Goal: Task Accomplishment & Management: Manage account settings

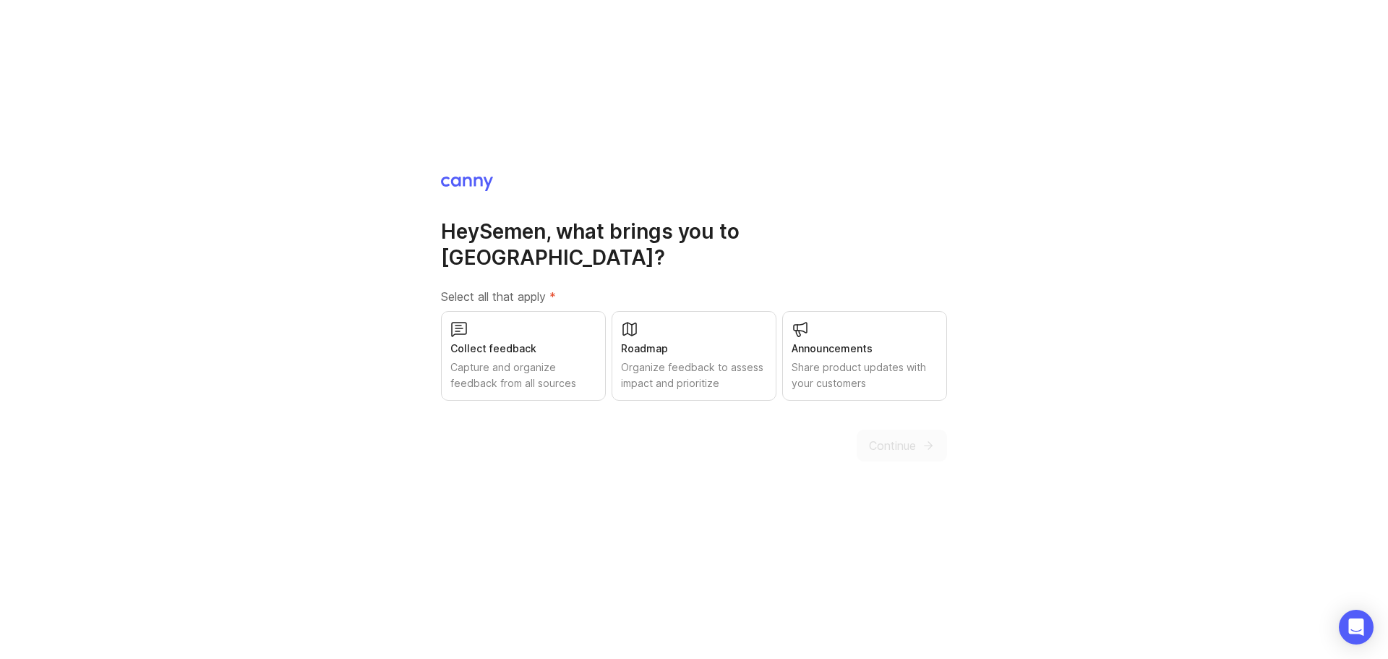
click at [689, 325] on div "Roadmap Organize feedback to assess impact and prioritize" at bounding box center [694, 356] width 165 height 90
click at [557, 374] on div "Capture and organize feedback from all sources" at bounding box center [523, 375] width 146 height 32
click at [859, 360] on div "Share product updates with your customers" at bounding box center [865, 375] width 146 height 32
click at [884, 437] on span "Continue" at bounding box center [892, 445] width 47 height 17
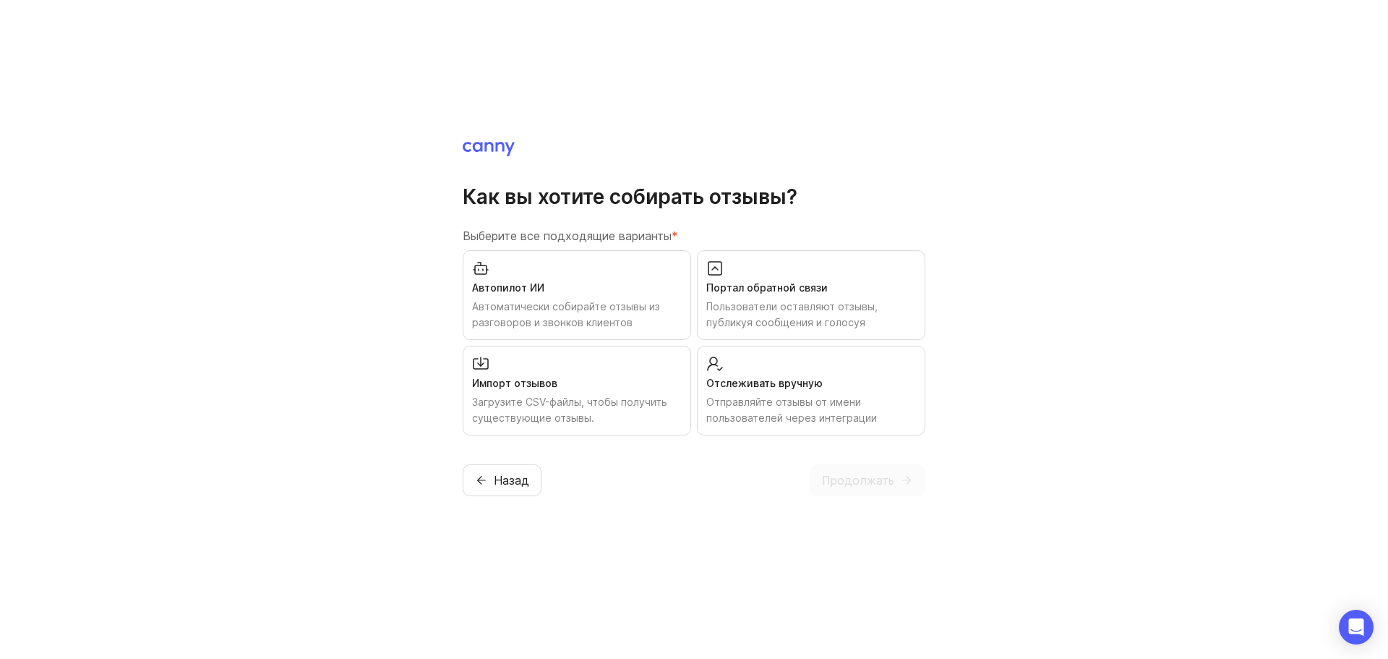
click at [826, 291] on div "Портал обратной связи" at bounding box center [811, 288] width 210 height 16
click at [645, 301] on font "Автоматически собирайте отзывы из разговоров и звонков клиентов" at bounding box center [566, 314] width 188 height 28
click at [854, 488] on span "Продолжать" at bounding box center [858, 479] width 72 height 17
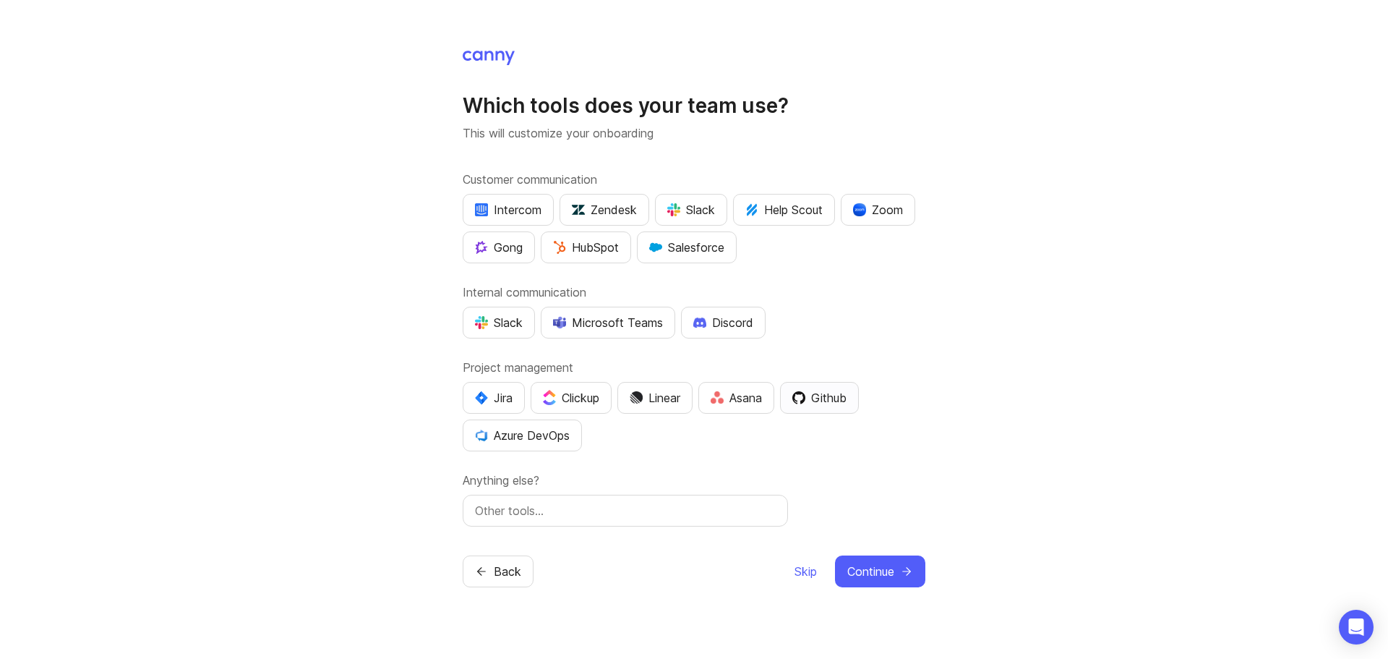
click at [818, 400] on div "Github" at bounding box center [819, 397] width 54 height 17
click at [867, 217] on div "Zoom" at bounding box center [878, 209] width 50 height 17
click at [643, 324] on div "Microsoft Teams" at bounding box center [608, 322] width 110 height 17
click at [865, 571] on span "Continue" at bounding box center [870, 570] width 47 height 17
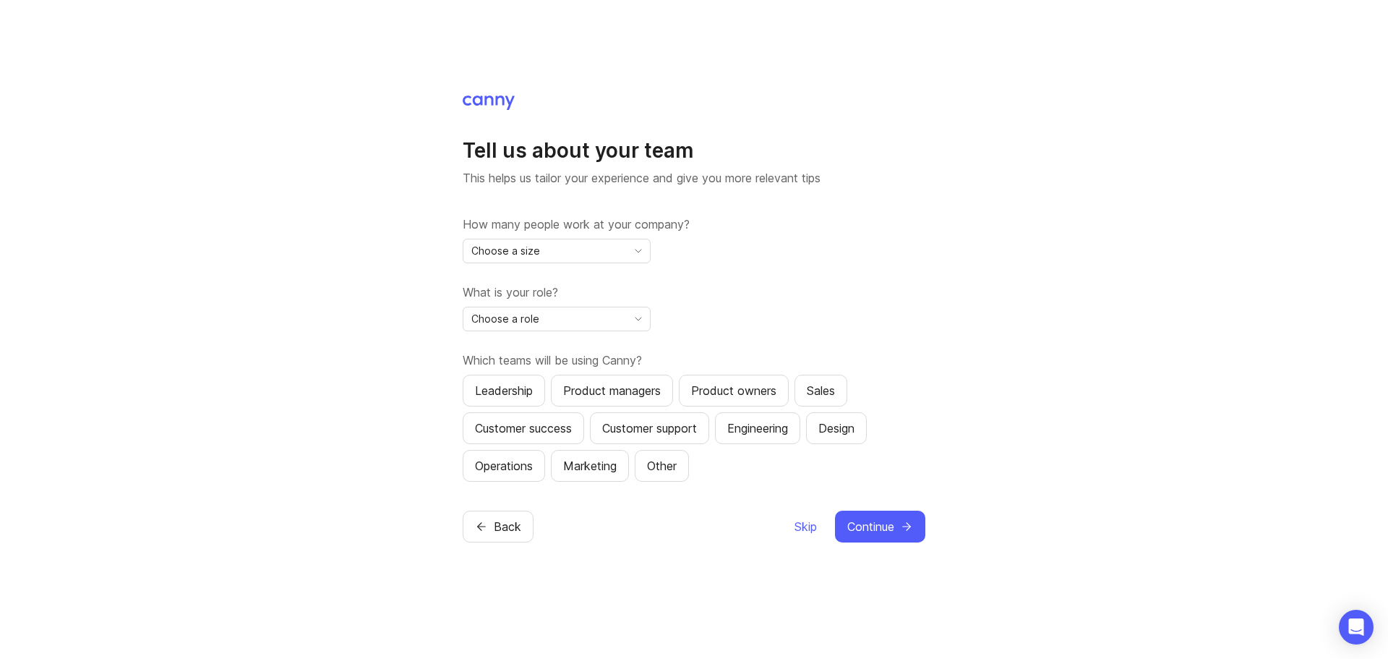
click at [570, 254] on div "Choose a size" at bounding box center [544, 250] width 163 height 23
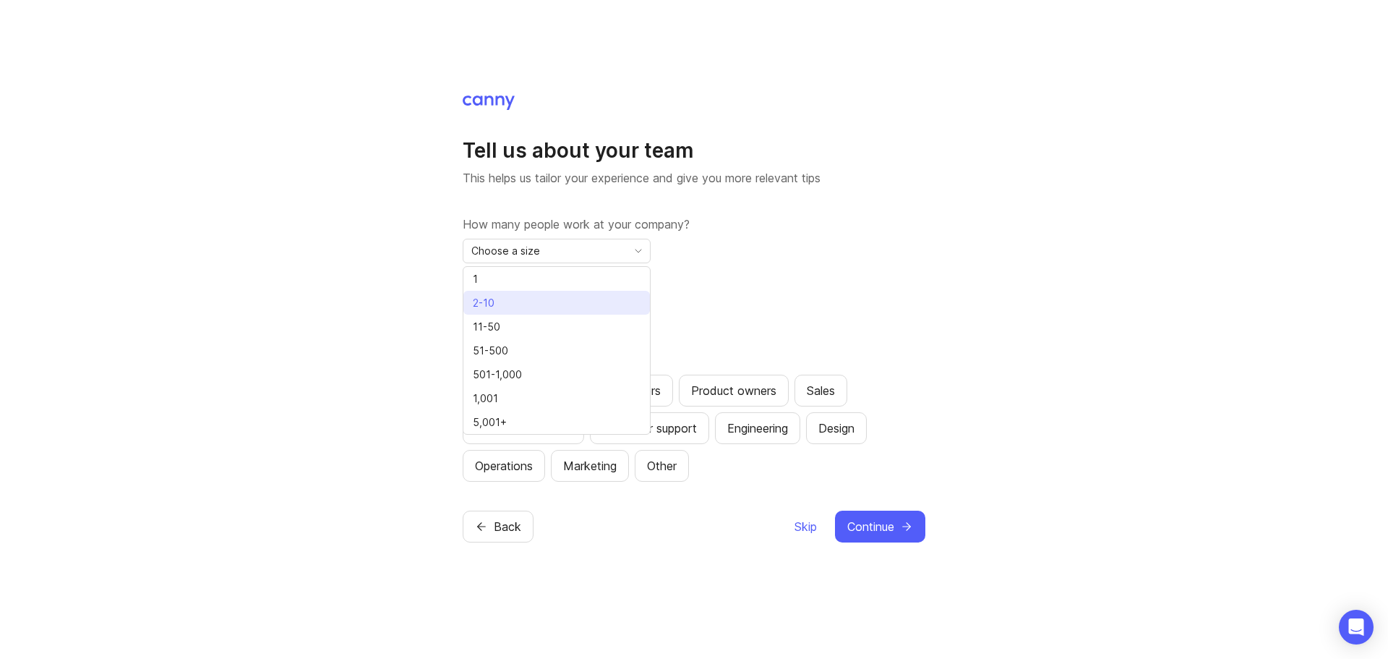
click at [550, 302] on li "2-10" at bounding box center [556, 303] width 186 height 24
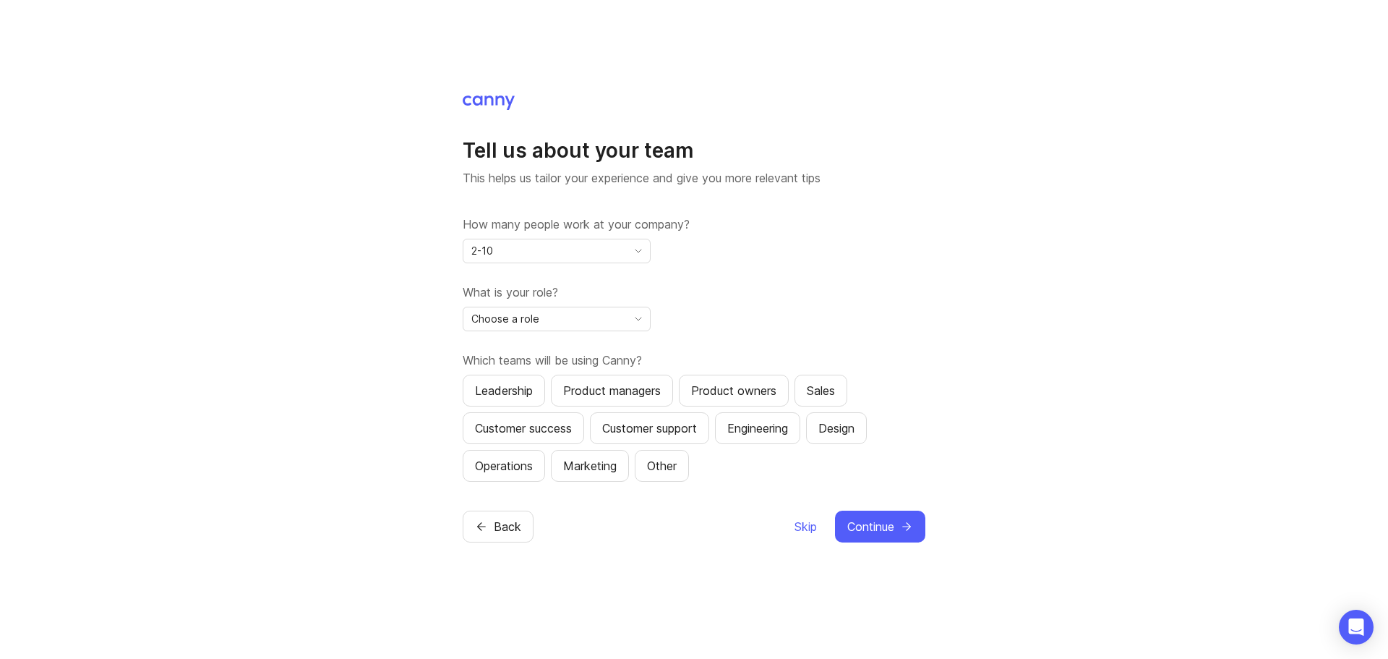
click at [549, 322] on div "Choose a role" at bounding box center [544, 318] width 163 height 23
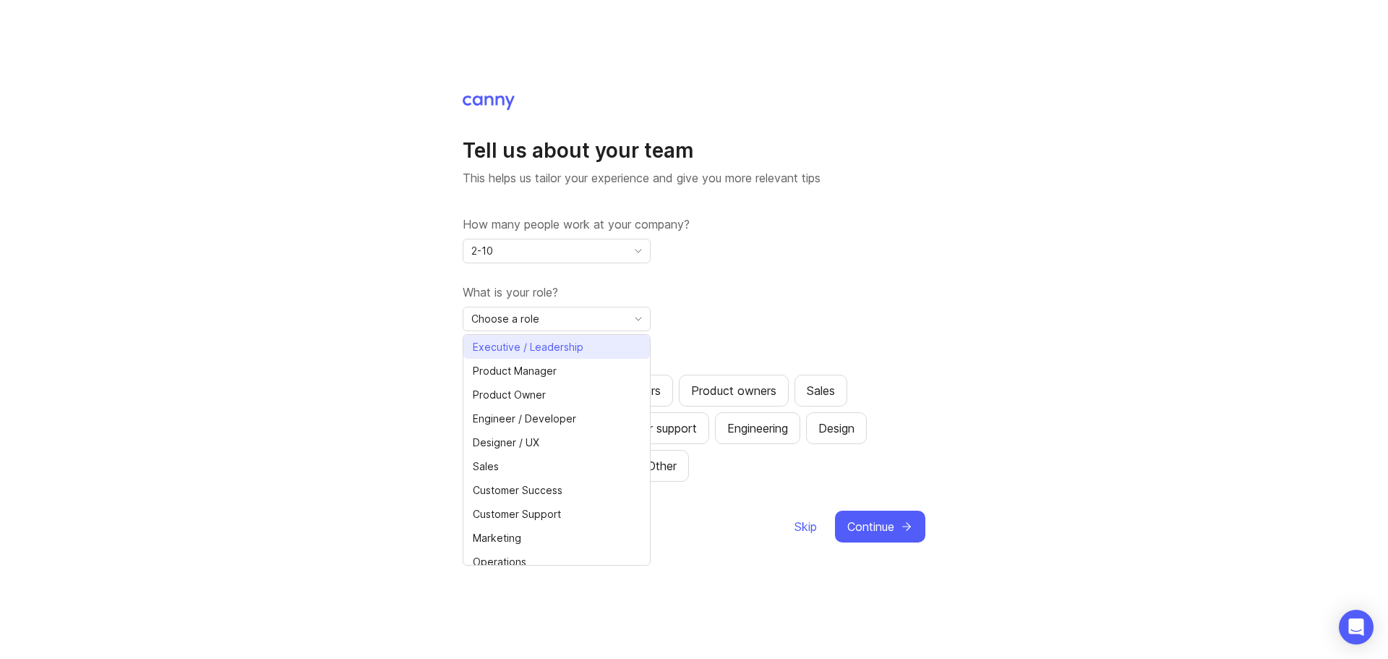
click at [554, 354] on span "Executive / Leadership" at bounding box center [528, 347] width 111 height 16
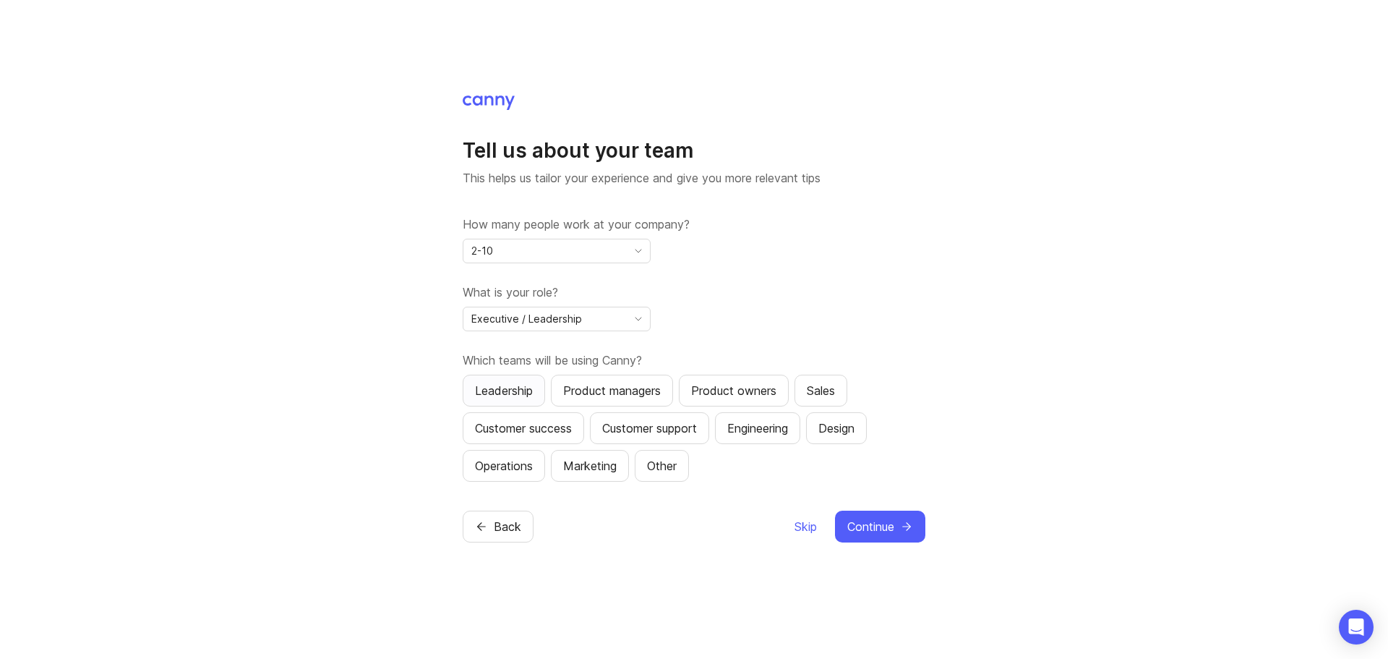
click at [510, 390] on div "Leadership" at bounding box center [504, 390] width 58 height 17
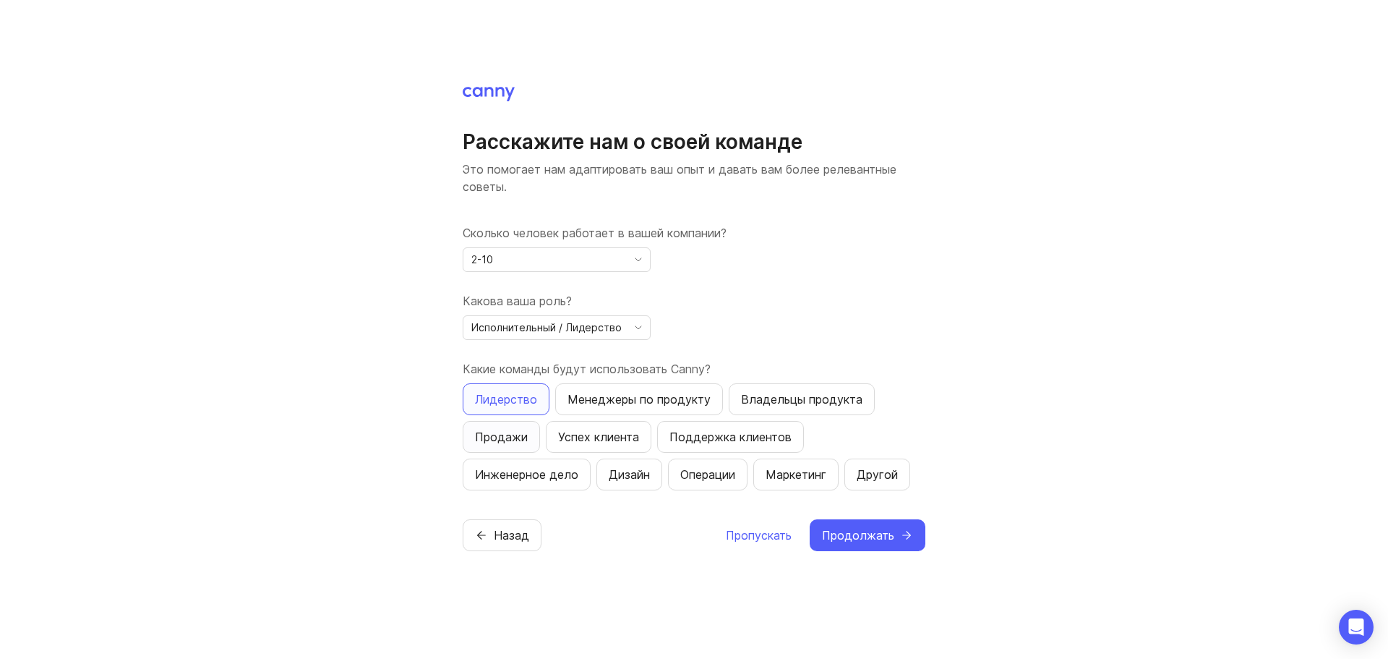
click at [514, 445] on font "Продажи" at bounding box center [501, 436] width 53 height 17
click at [601, 428] on font "Успех клиента" at bounding box center [598, 436] width 81 height 17
click at [683, 439] on font "Поддержка клиентов" at bounding box center [730, 436] width 122 height 14
click at [706, 400] on font "Менеджеры по продукту" at bounding box center [638, 399] width 143 height 14
click at [759, 398] on font "Владельцы продукта" at bounding box center [801, 399] width 121 height 14
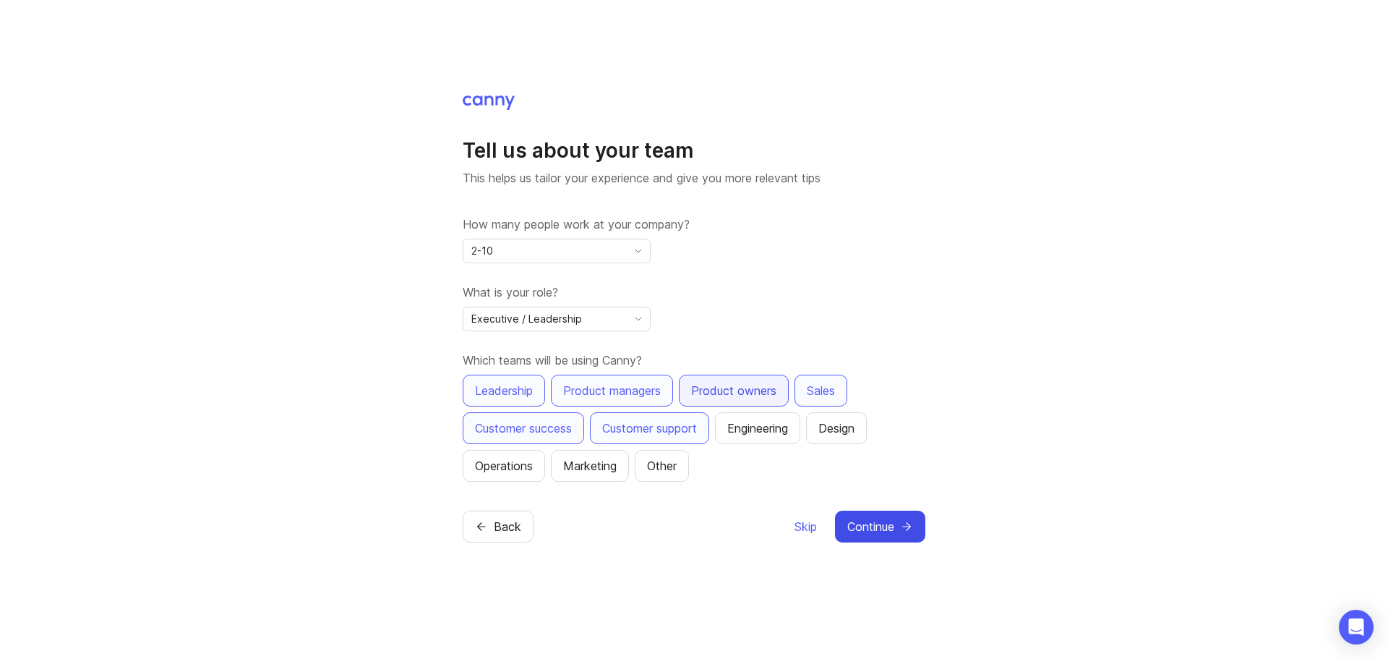
click at [886, 531] on span "Continue" at bounding box center [870, 526] width 47 height 17
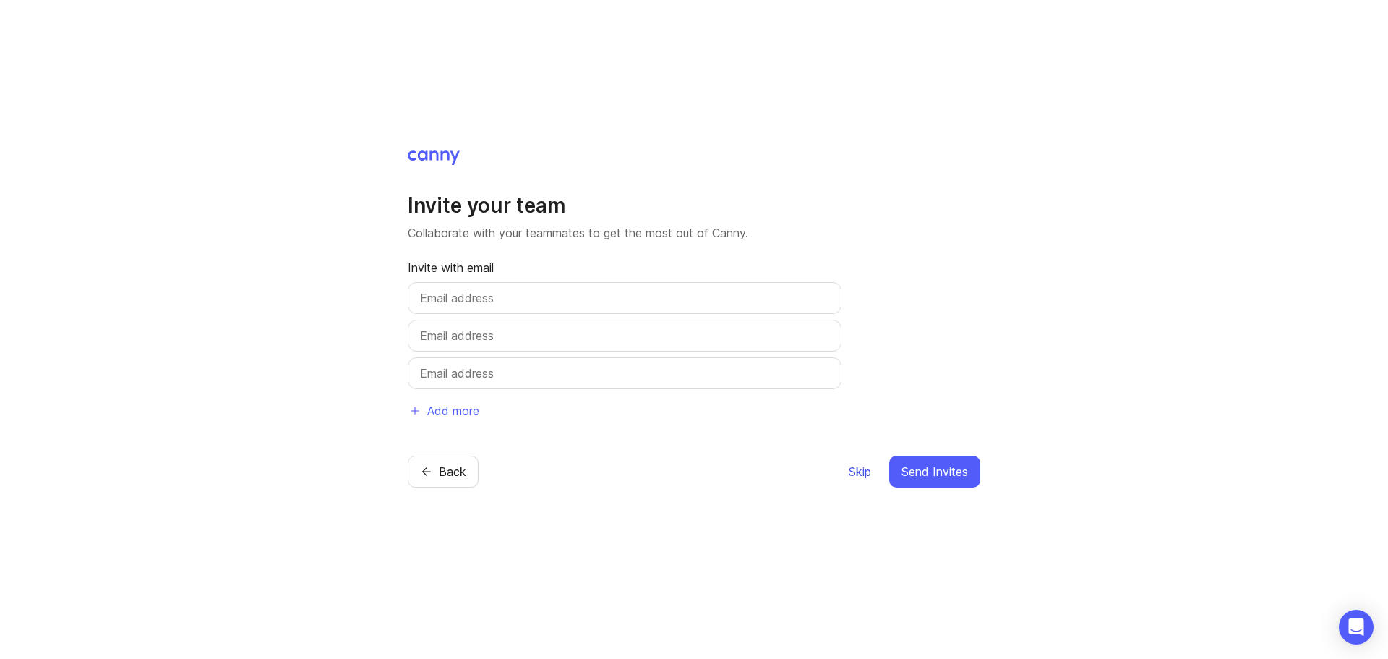
click at [859, 474] on span "Skip" at bounding box center [860, 471] width 22 height 17
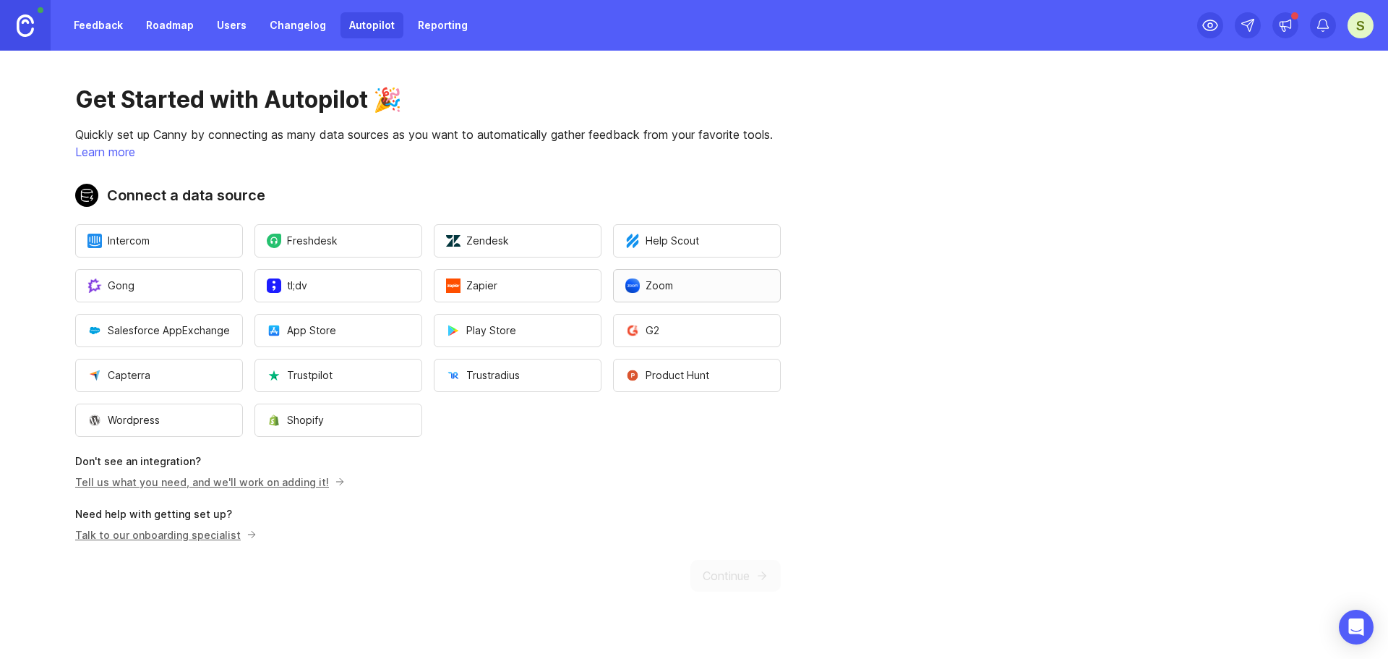
click at [685, 299] on button "Zoom" at bounding box center [697, 285] width 168 height 33
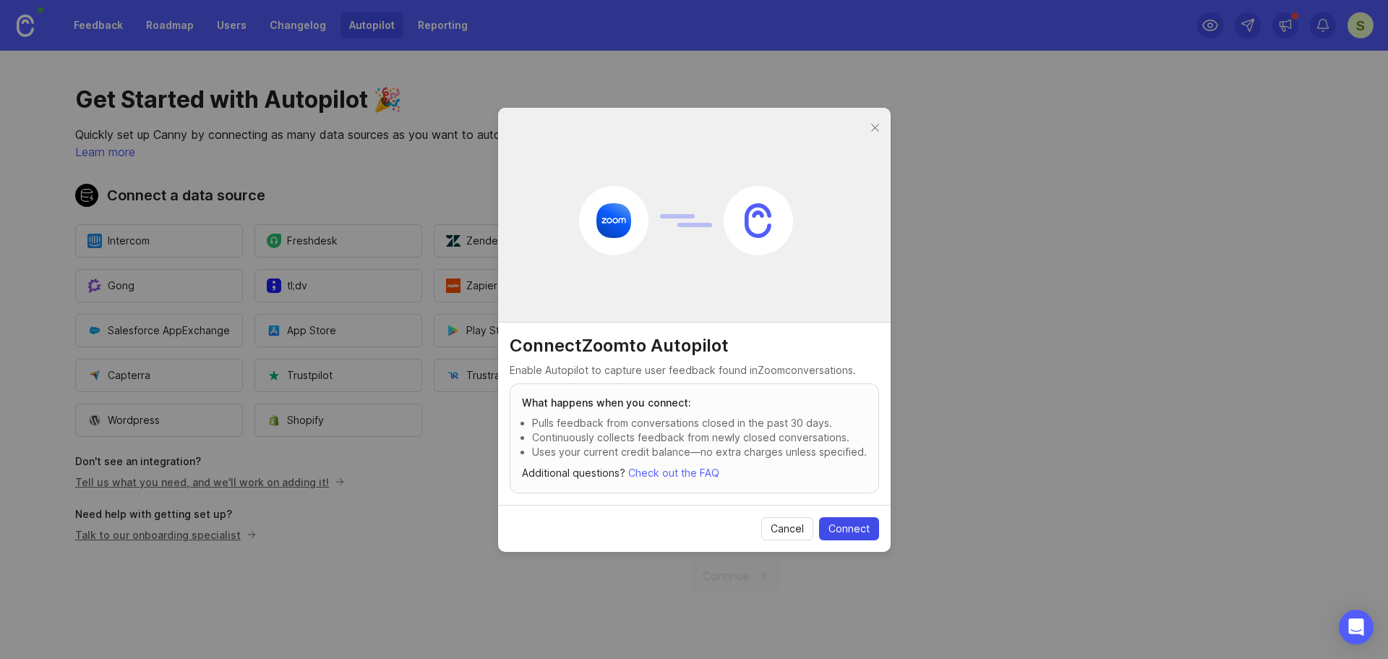
click at [828, 529] on span "Connect" at bounding box center [848, 528] width 41 height 14
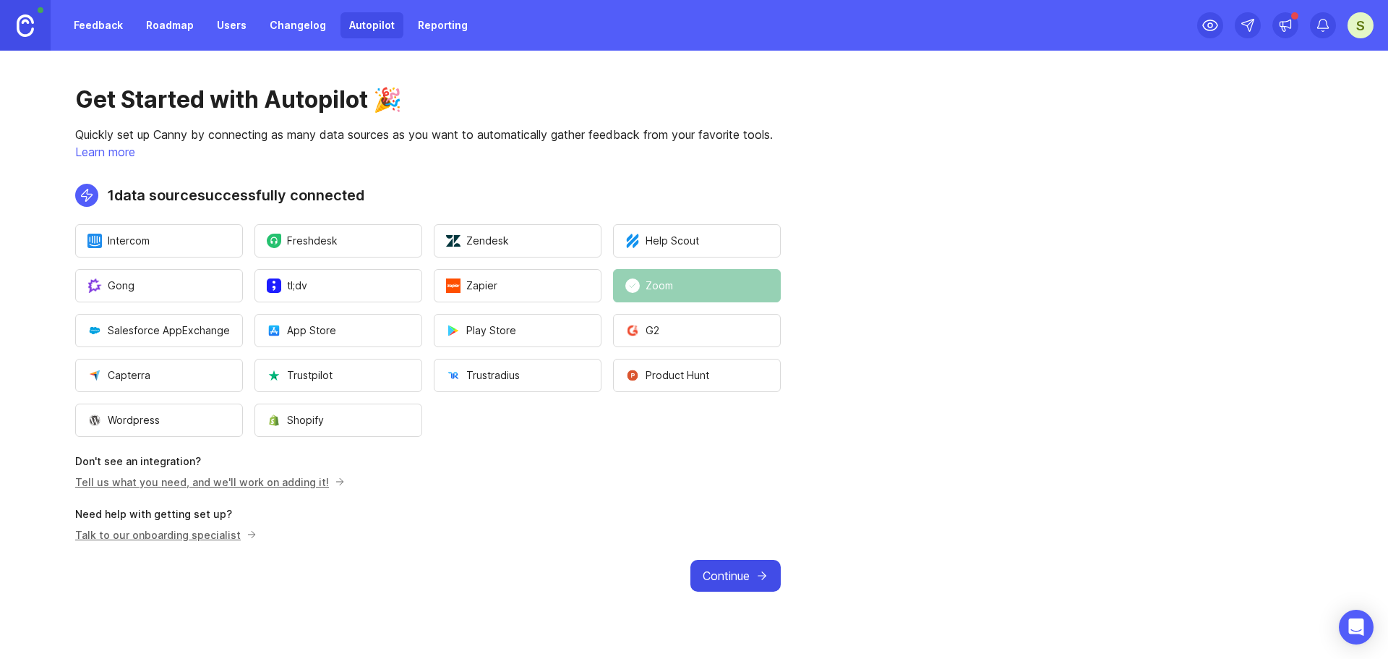
click at [733, 581] on span "Continue" at bounding box center [726, 575] width 47 height 17
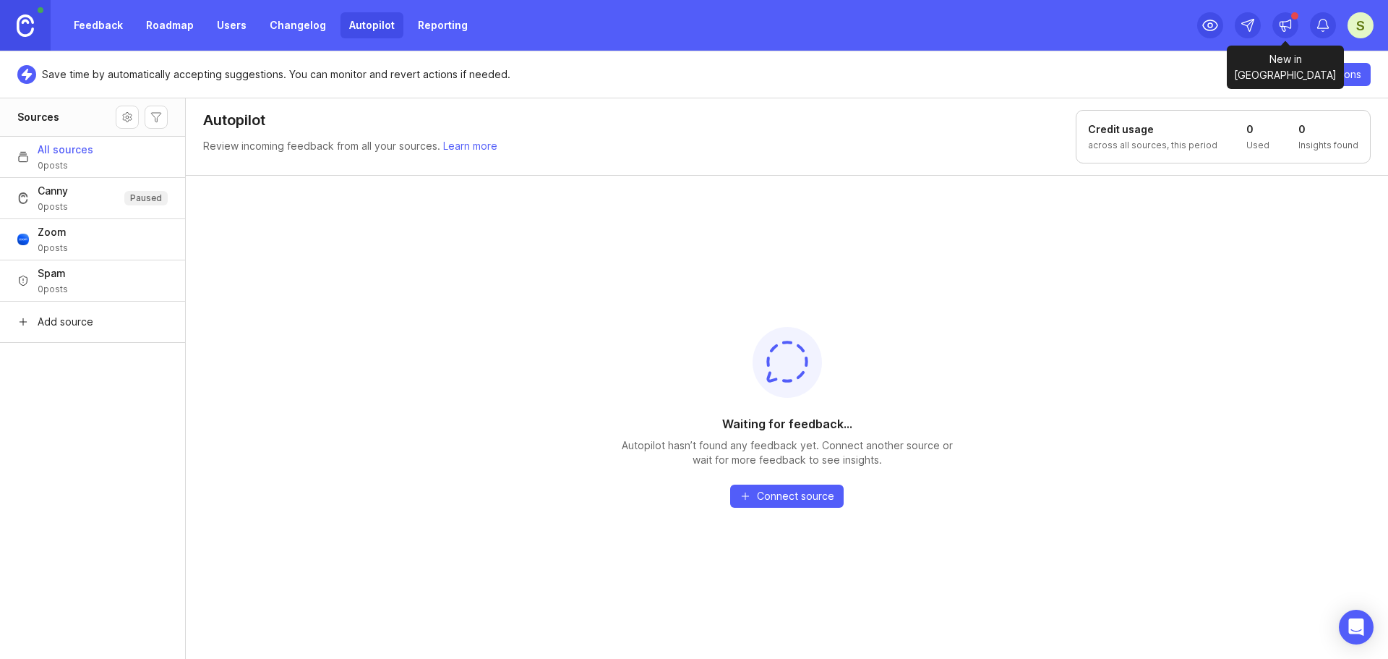
click at [1282, 22] on icon at bounding box center [1285, 25] width 14 height 14
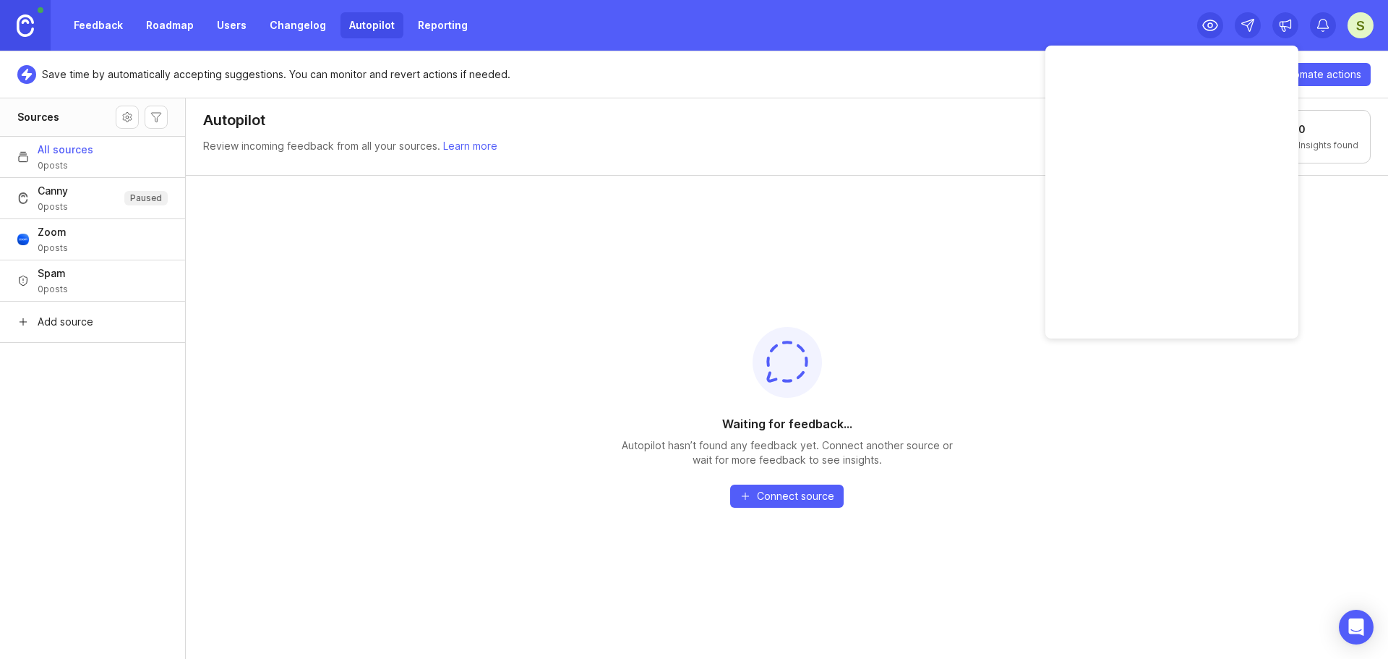
click at [1355, 26] on div "S" at bounding box center [1360, 25] width 26 height 26
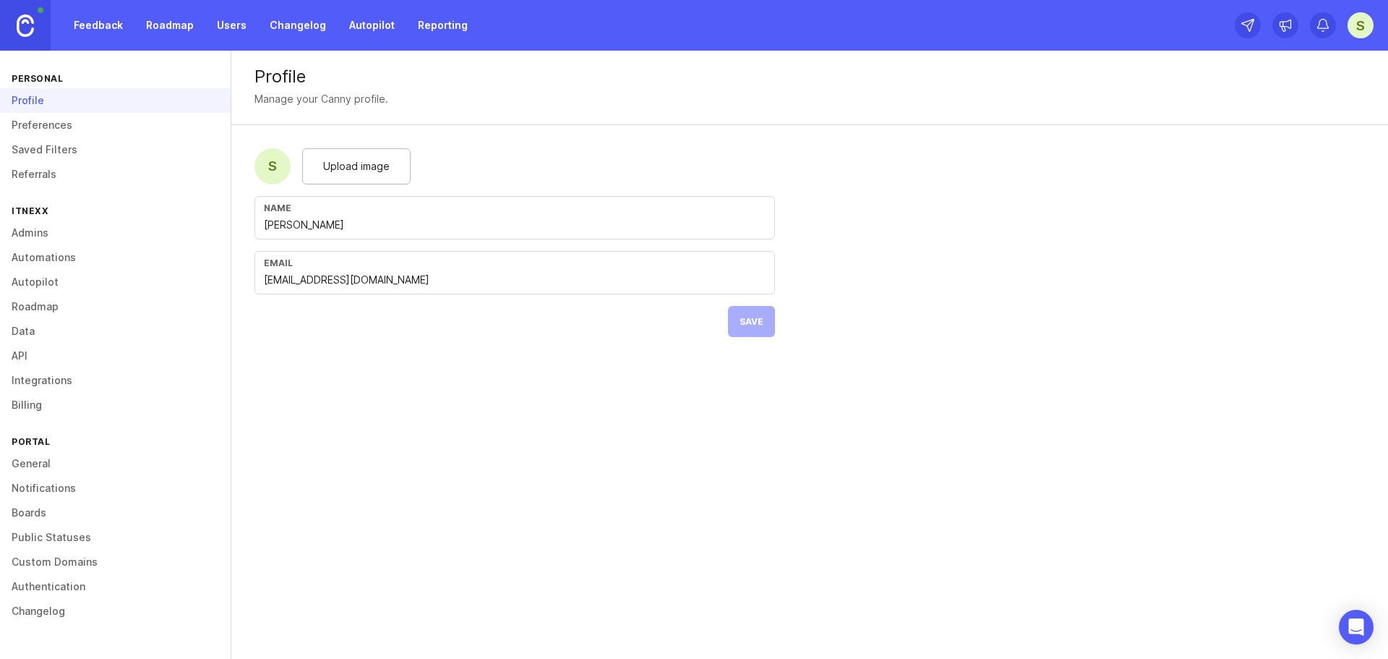
click at [360, 150] on div "Upload image" at bounding box center [356, 166] width 108 height 36
click at [756, 333] on button "Save" at bounding box center [751, 321] width 47 height 31
click at [53, 126] on link "Preferences" at bounding box center [115, 125] width 231 height 25
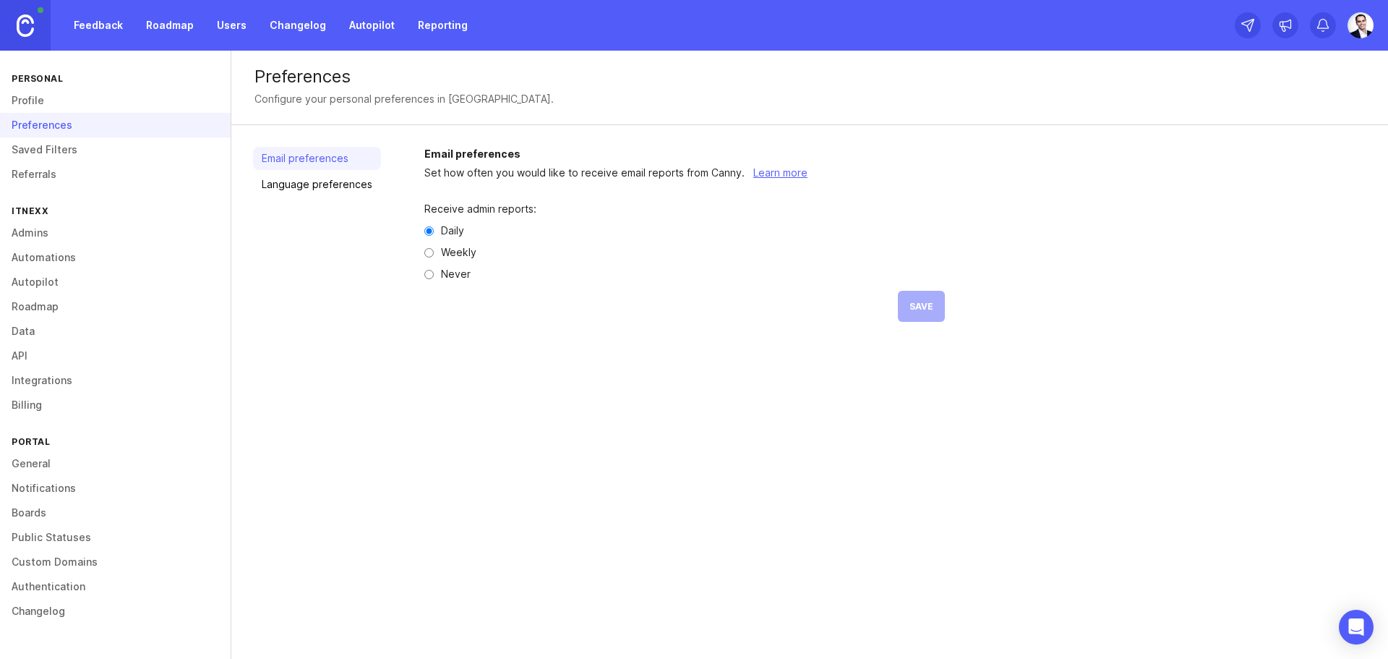
click at [455, 249] on label "Weekly" at bounding box center [458, 252] width 35 height 10
click at [434, 249] on input "Weekly" at bounding box center [428, 252] width 9 height 9
radio input "true"
click at [426, 275] on input "Never" at bounding box center [428, 274] width 9 height 9
radio input "true"
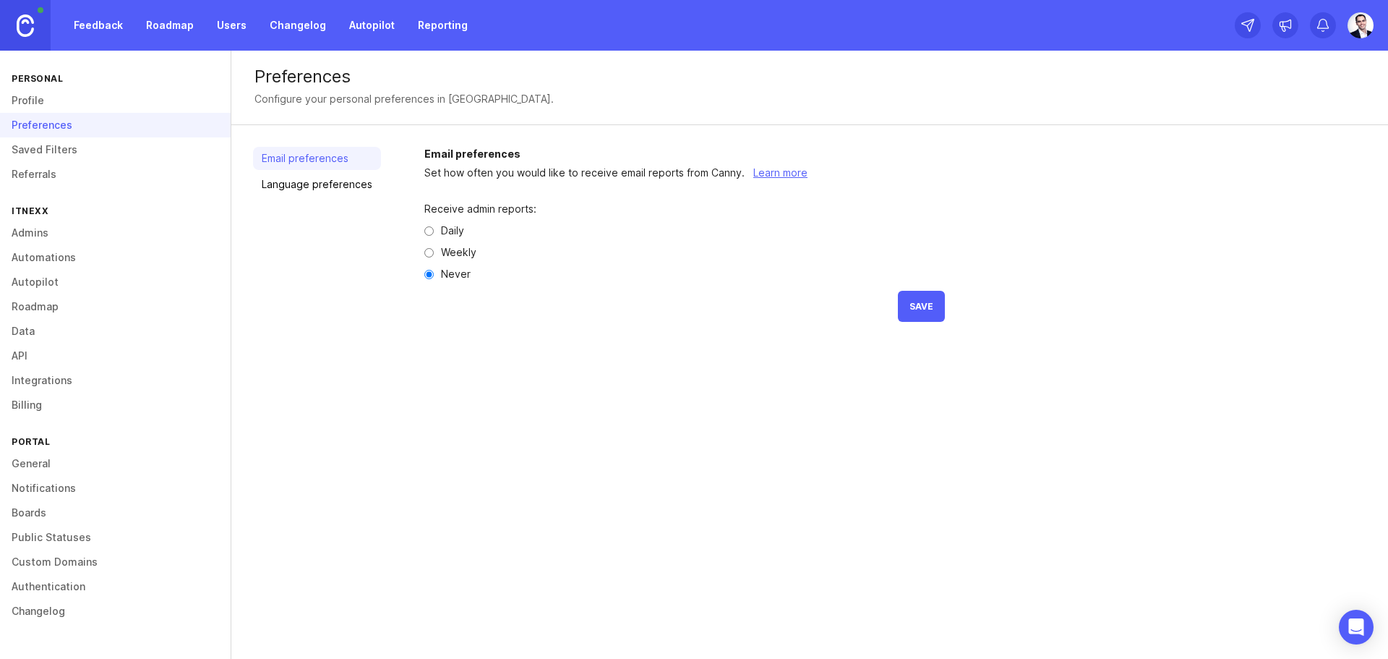
click at [911, 300] on button "Save" at bounding box center [921, 306] width 47 height 31
click at [311, 186] on link "Language preferences" at bounding box center [317, 184] width 128 height 23
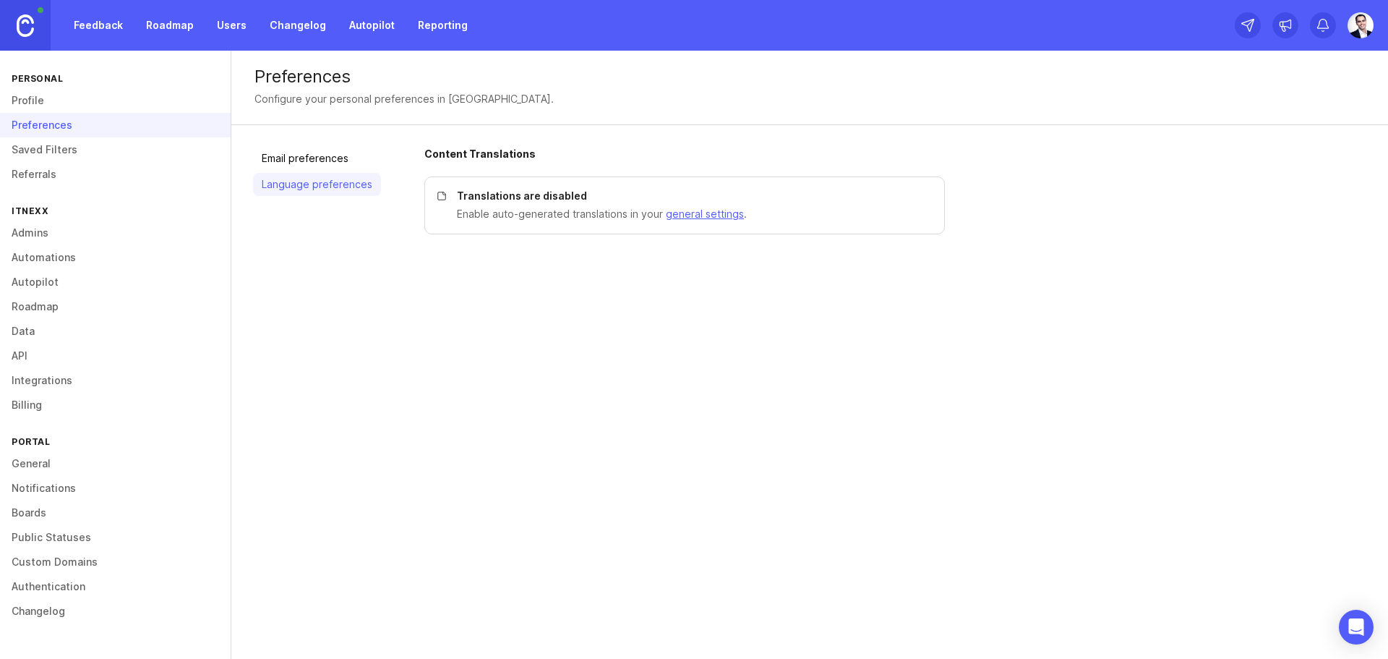
click at [577, 212] on p "Enable auto-generated translations in your general settings ." at bounding box center [692, 214] width 470 height 16
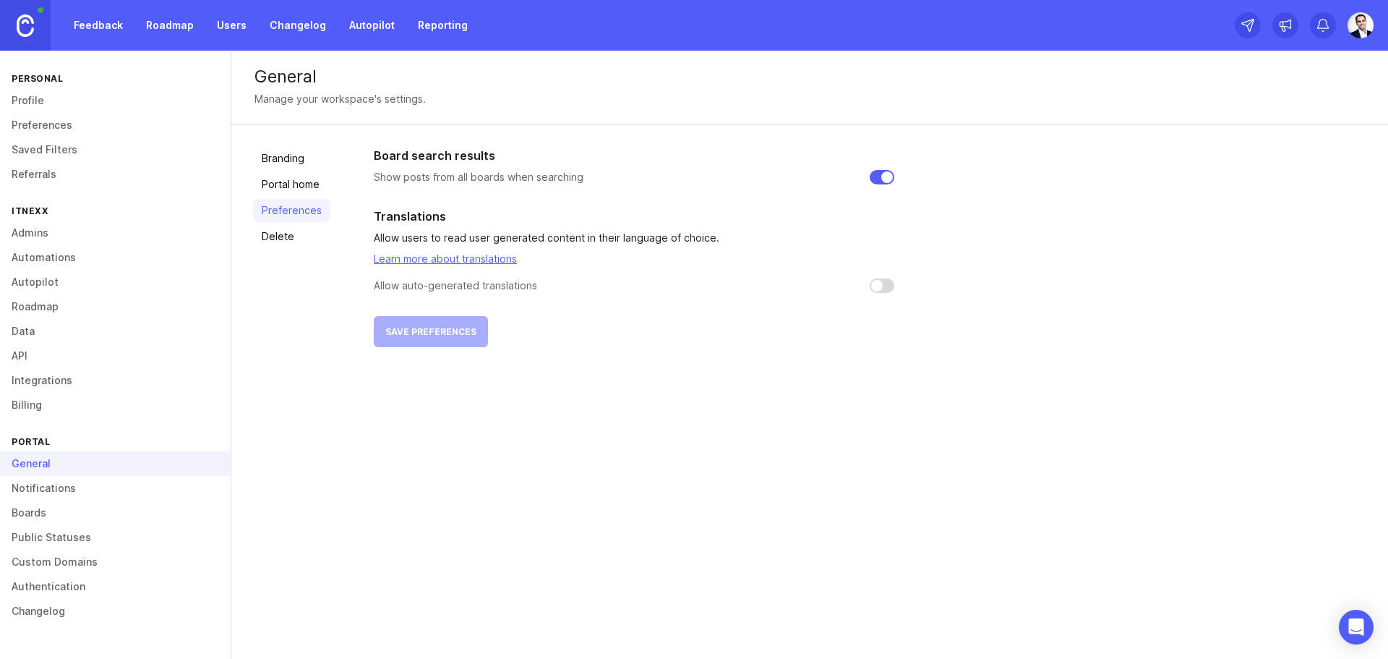
click at [878, 280] on input "checkbox" at bounding box center [882, 285] width 25 height 14
checkbox input "false"
click at [24, 126] on link "Preferences" at bounding box center [115, 125] width 231 height 25
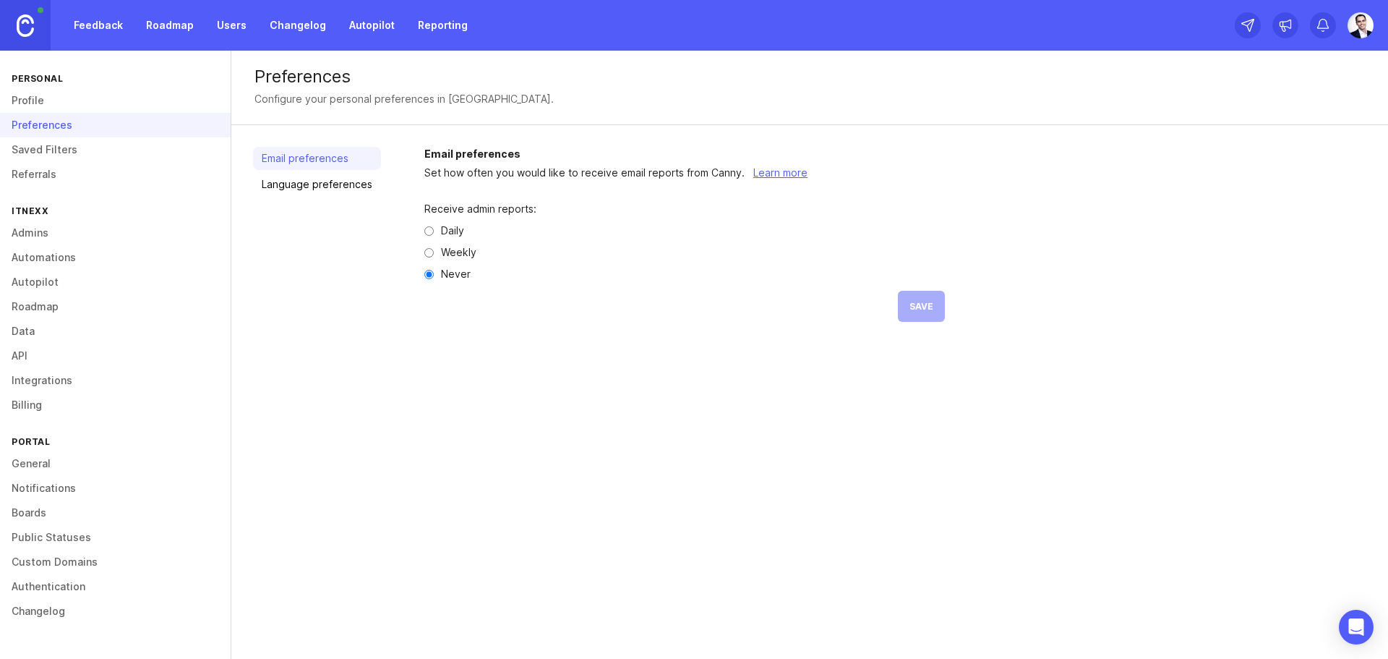
click at [39, 153] on link "Saved Filters" at bounding box center [115, 149] width 231 height 25
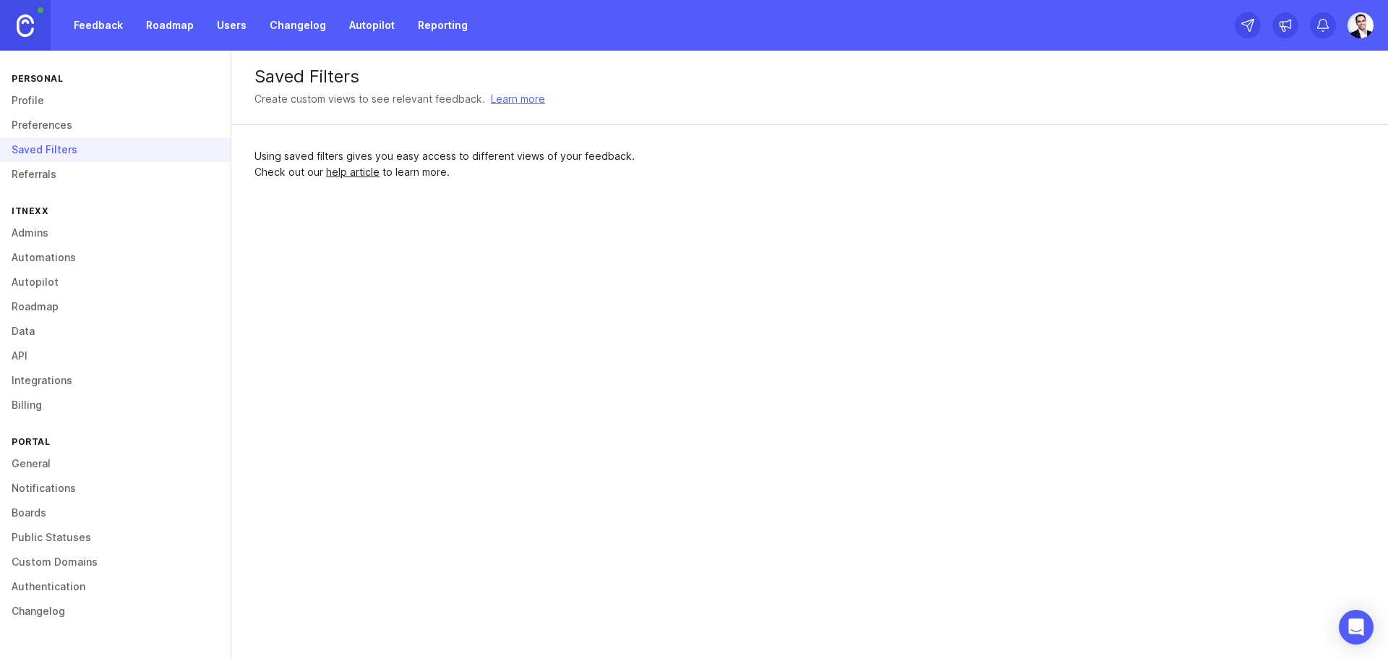
click at [33, 172] on link "Referrals" at bounding box center [115, 174] width 231 height 25
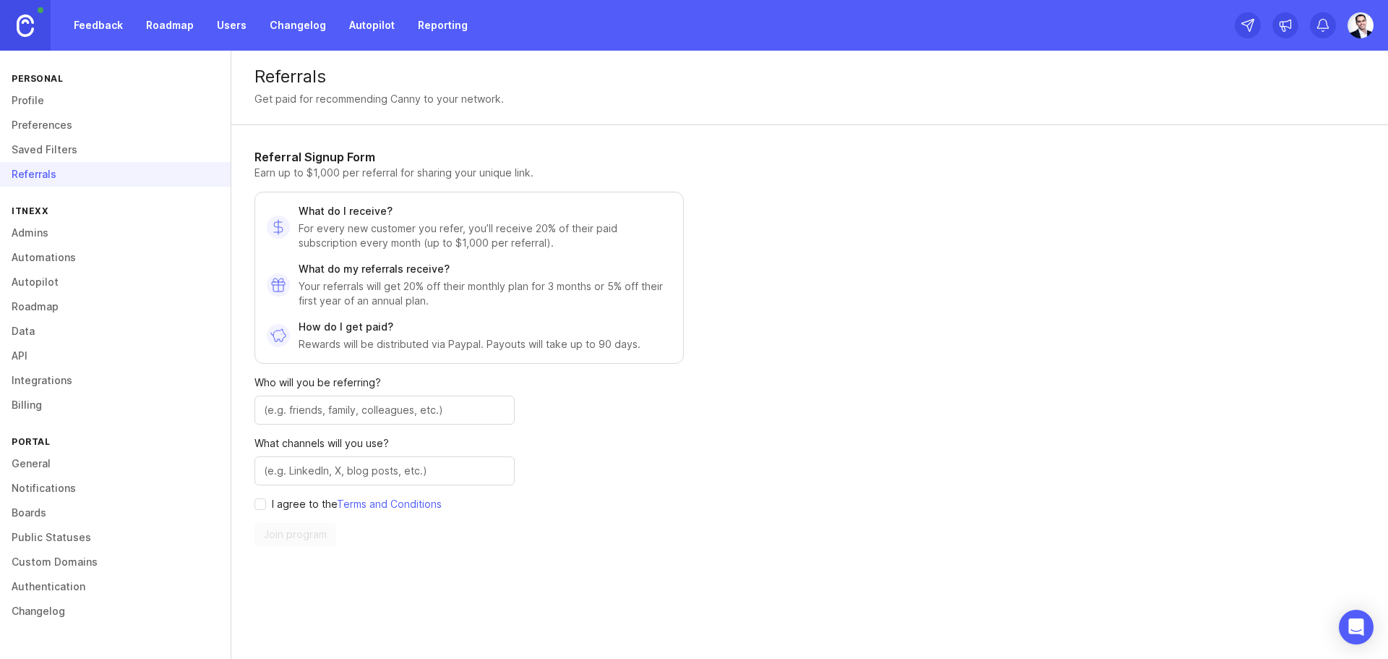
click at [36, 231] on link "Admins" at bounding box center [115, 232] width 231 height 25
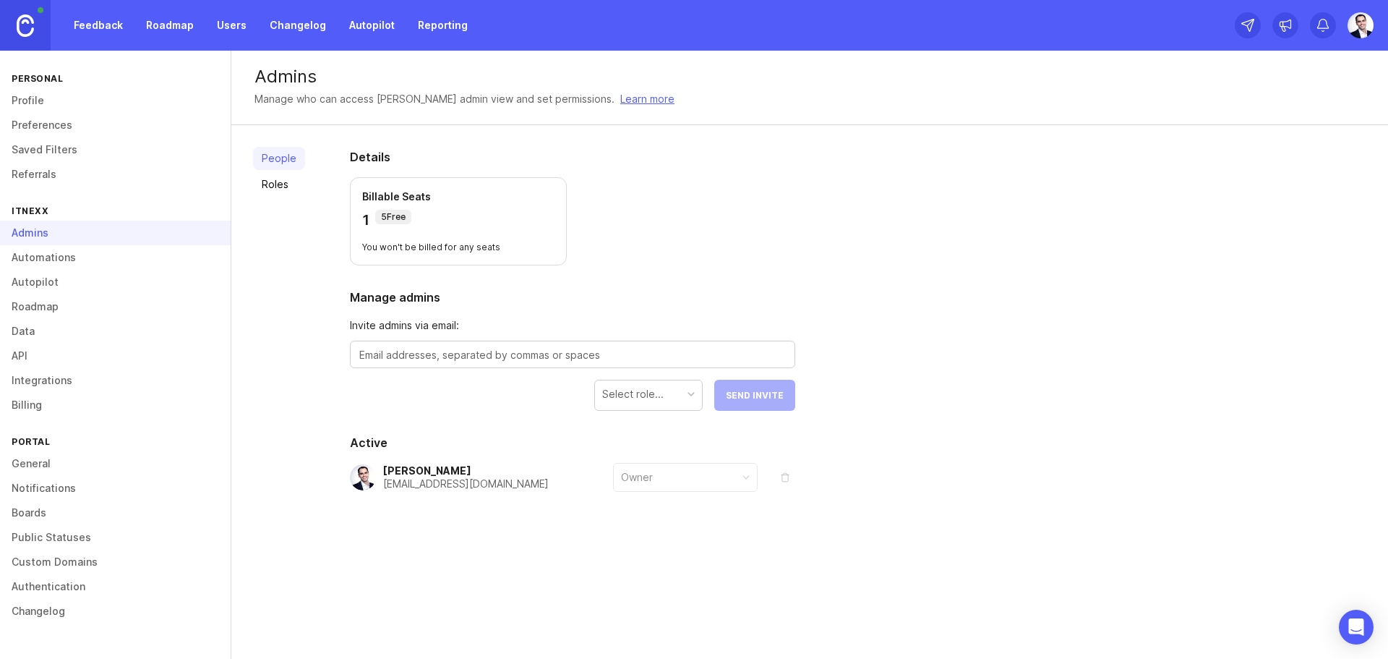
click at [50, 258] on link "Automations" at bounding box center [115, 257] width 231 height 25
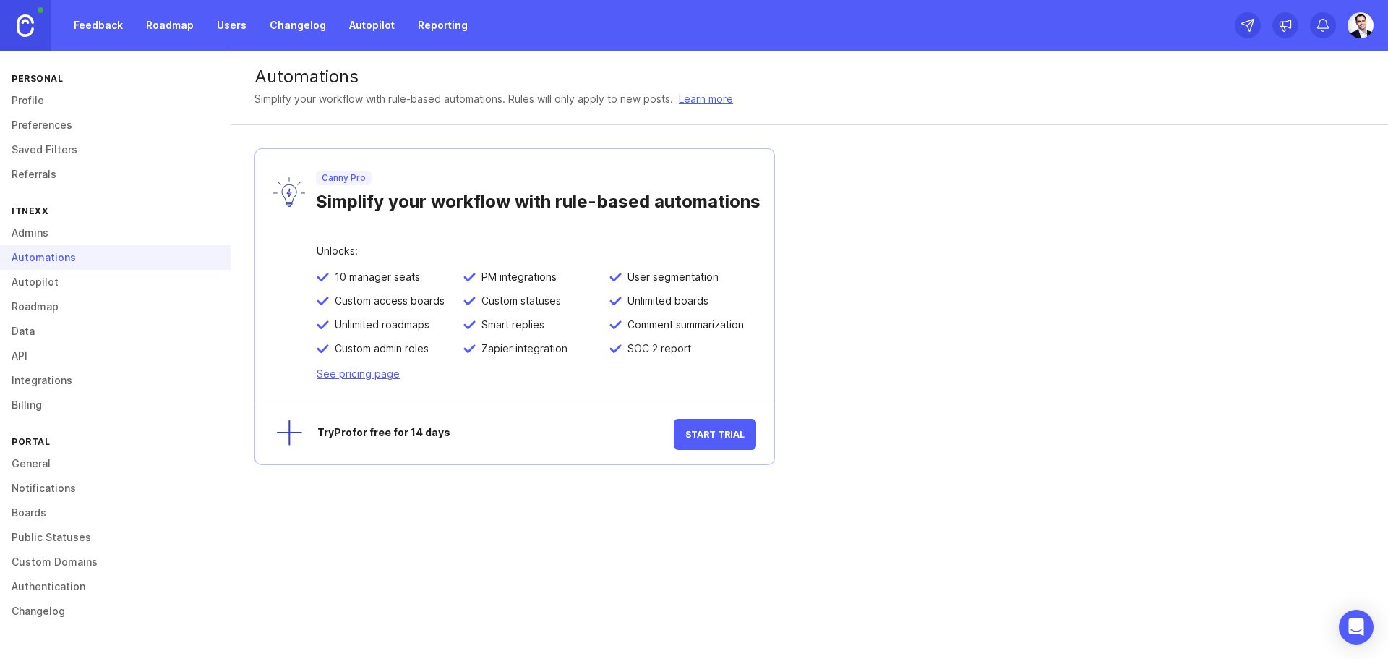
click at [43, 279] on link "Autopilot" at bounding box center [115, 282] width 231 height 25
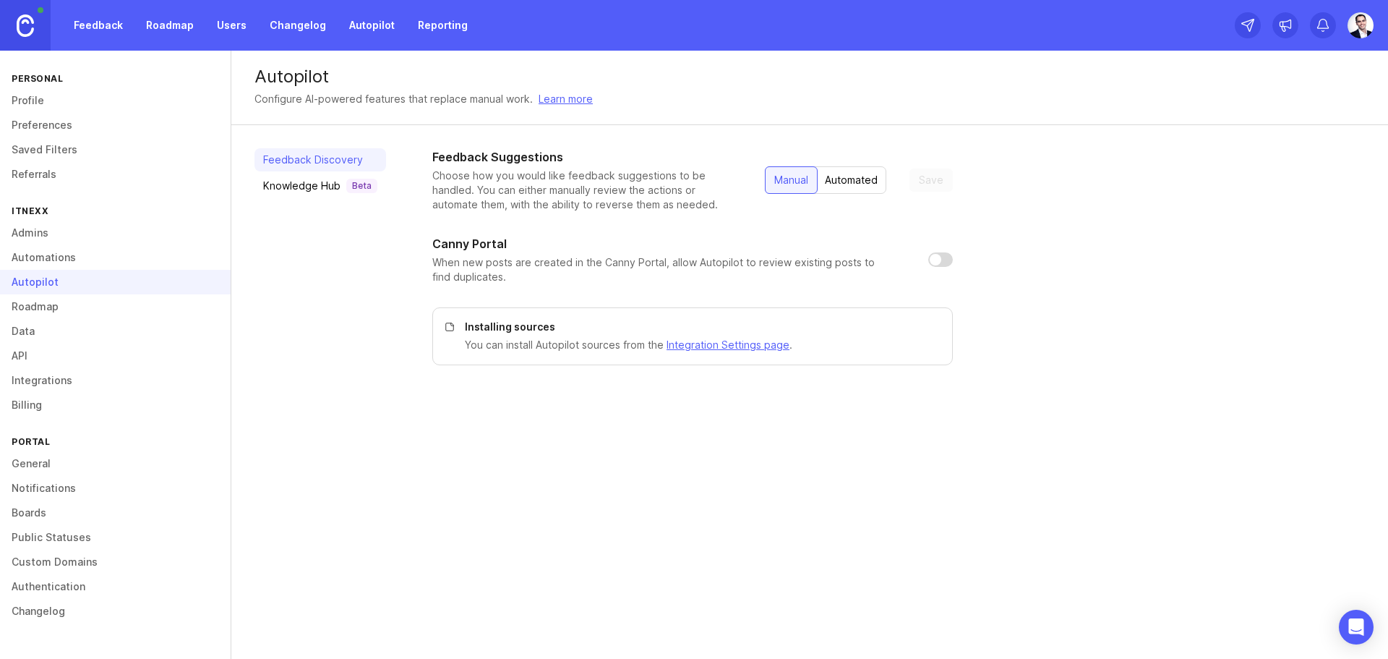
click at [37, 309] on link "Roadmap" at bounding box center [115, 306] width 231 height 25
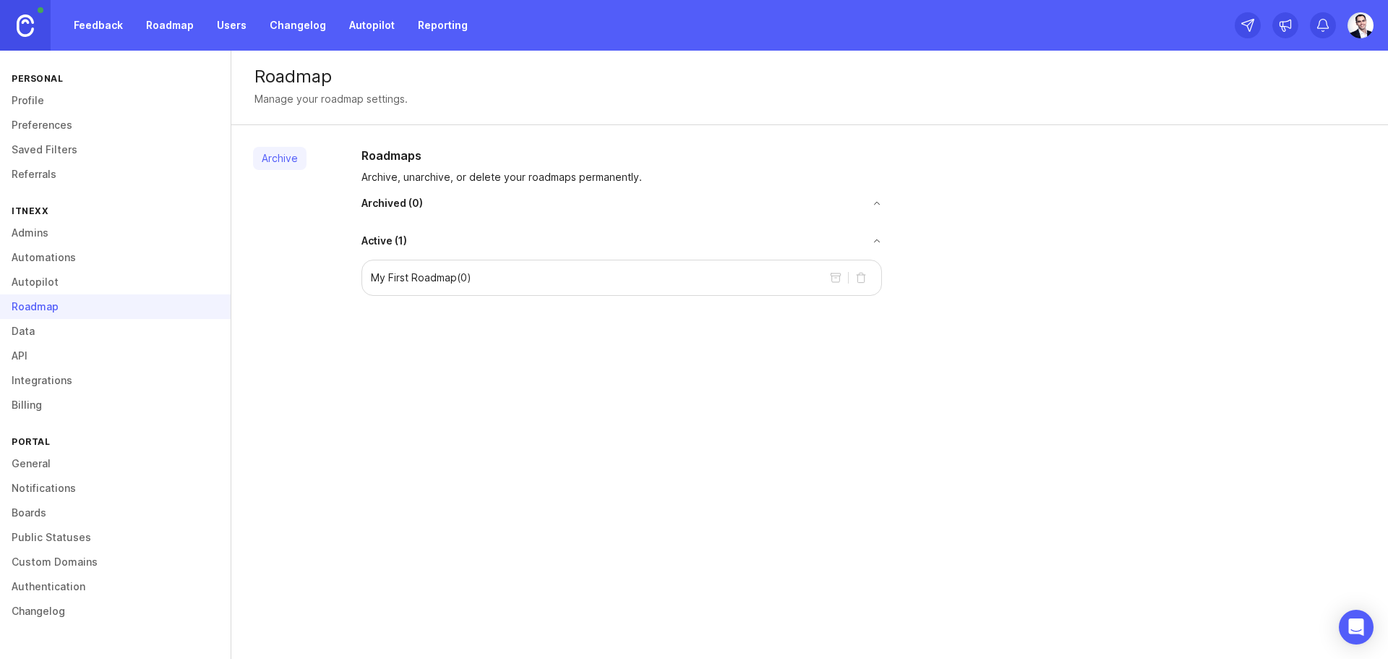
click at [424, 278] on p "My First Roadmap ( 0 )" at bounding box center [421, 277] width 100 height 14
click at [458, 277] on p "My First Roadmap ( 0 )" at bounding box center [421, 277] width 100 height 14
click at [25, 335] on link "Data" at bounding box center [115, 331] width 231 height 25
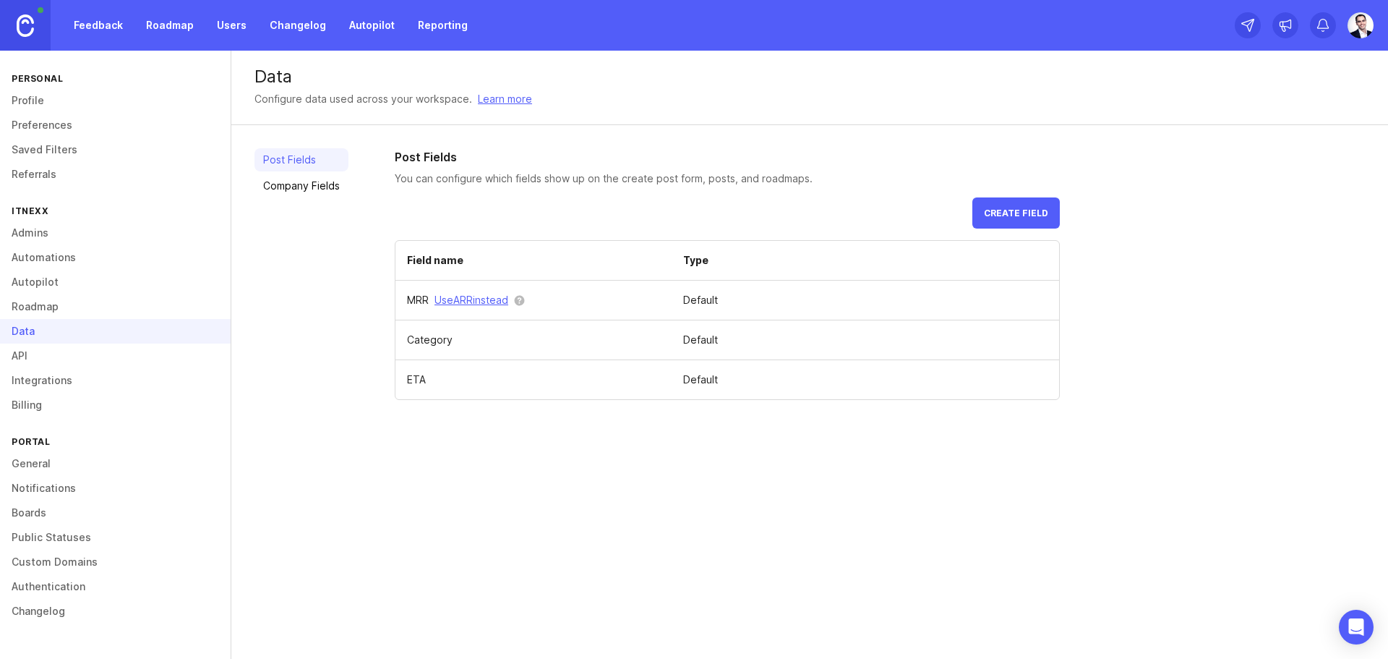
click at [40, 375] on link "Integrations" at bounding box center [115, 380] width 231 height 25
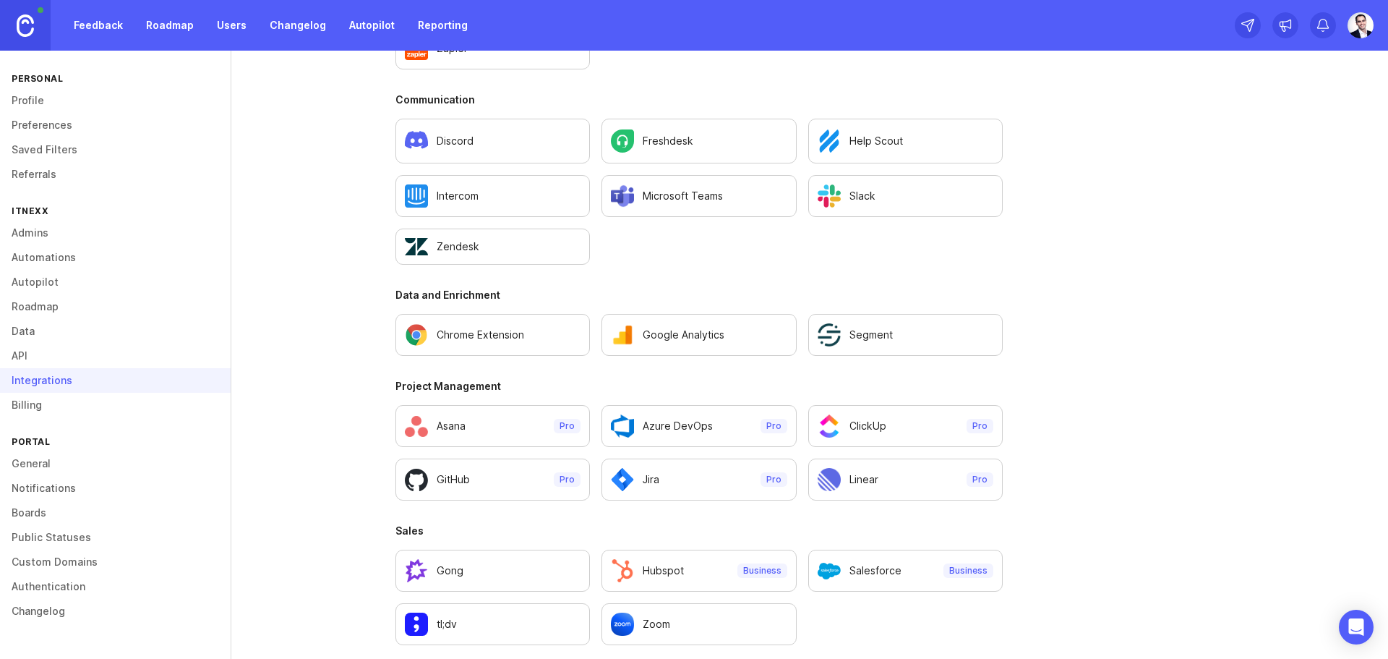
scroll to position [885, 0]
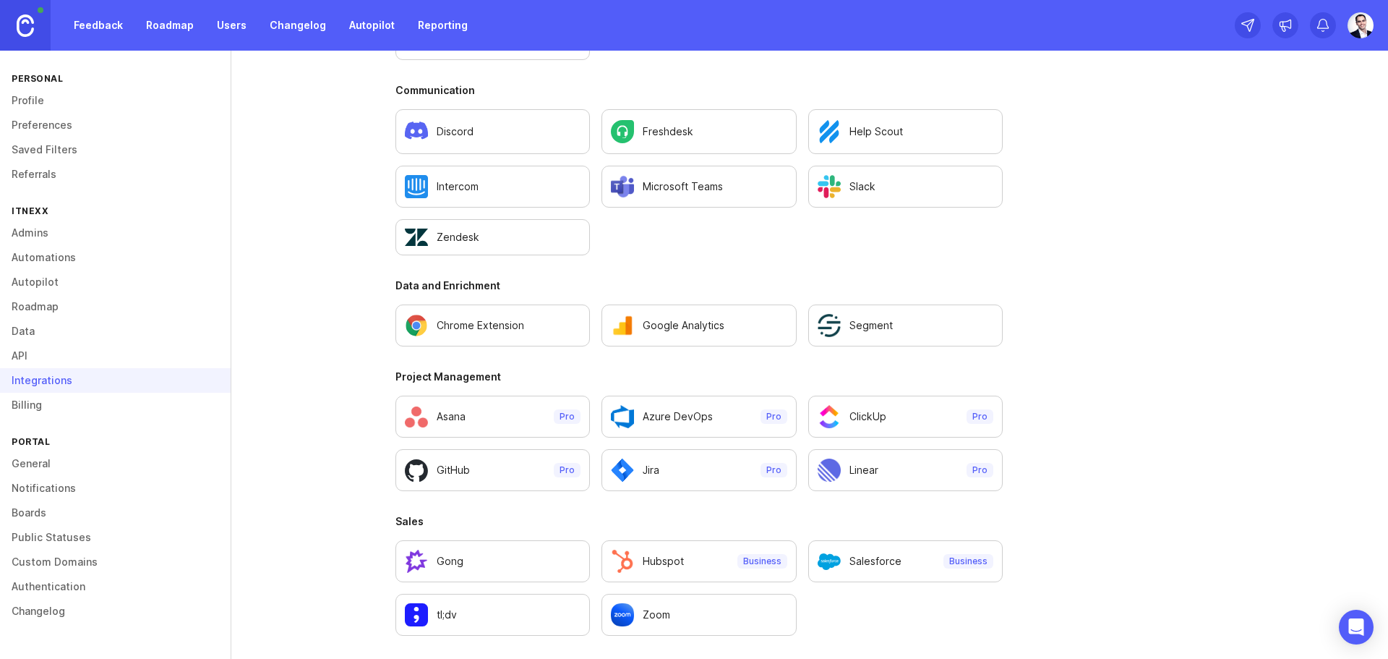
click at [37, 402] on link "Billing" at bounding box center [115, 405] width 231 height 25
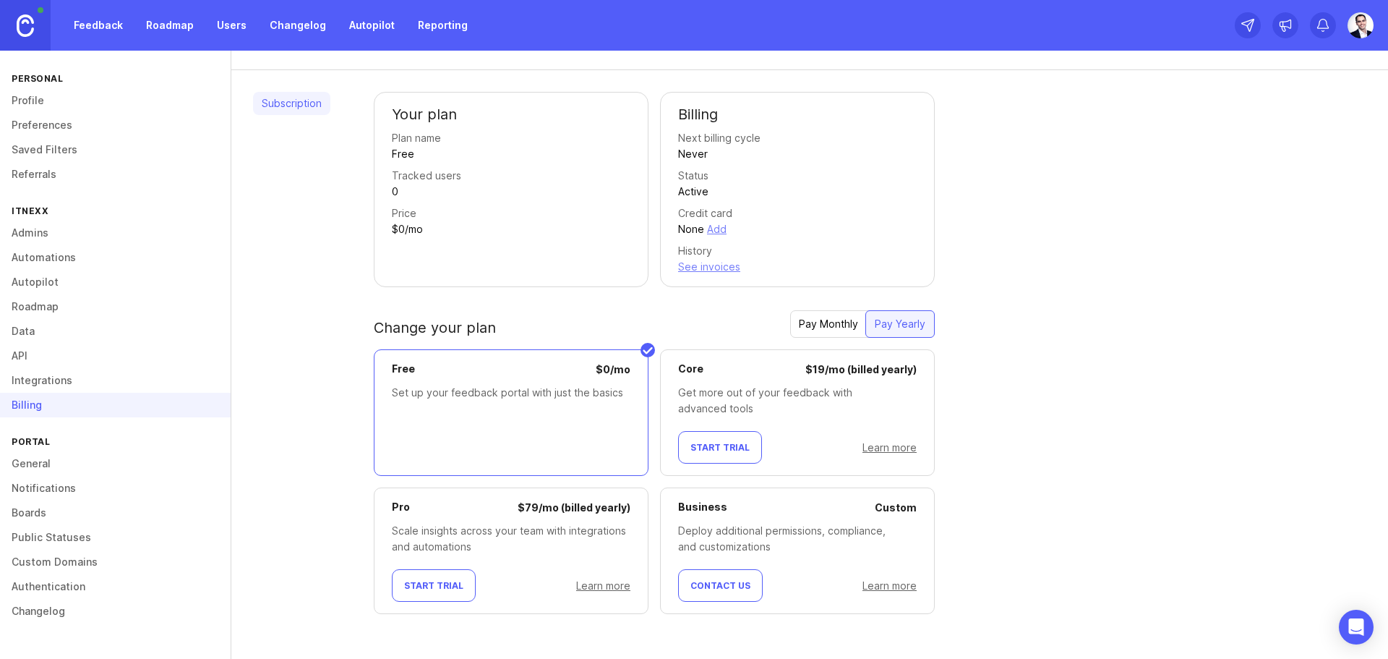
scroll to position [55, 0]
click at [36, 469] on link "General" at bounding box center [115, 463] width 231 height 25
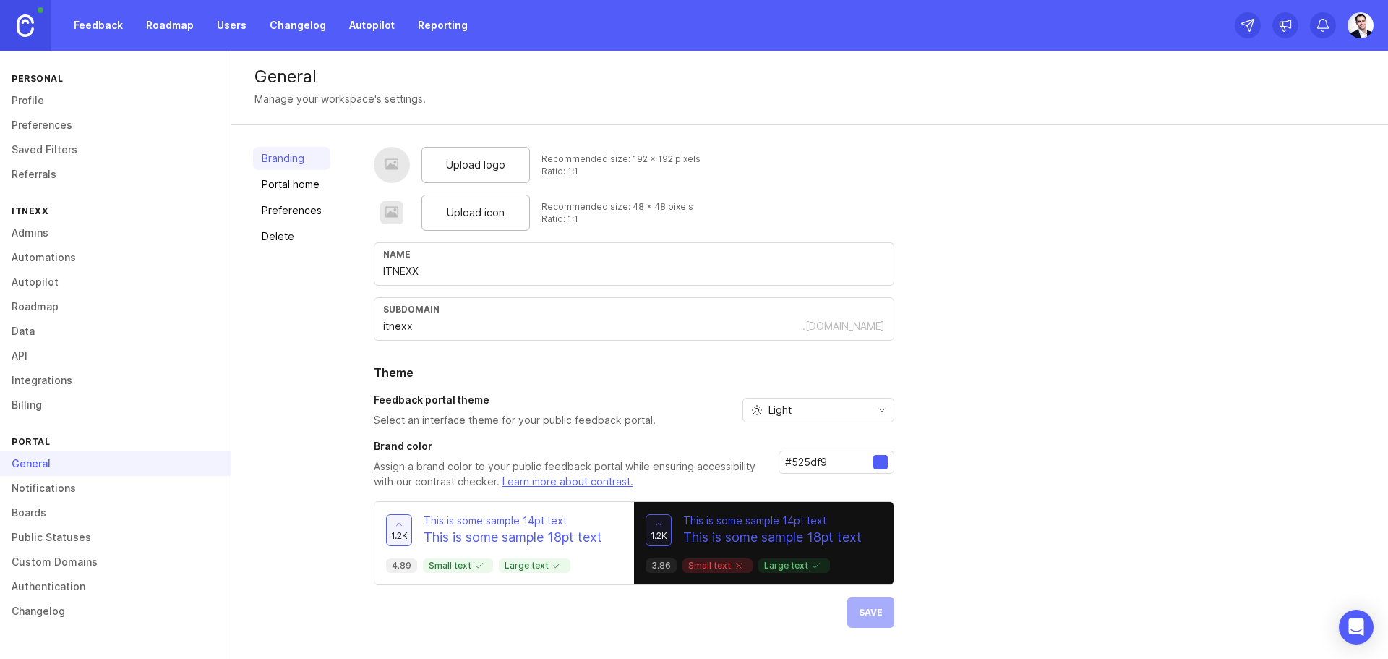
click at [484, 170] on span "Upload logo" at bounding box center [475, 165] width 59 height 16
click at [490, 216] on span "Upload icon" at bounding box center [476, 213] width 58 height 16
click at [864, 604] on button "Save" at bounding box center [870, 611] width 47 height 31
click at [282, 184] on link "Portal home" at bounding box center [291, 184] width 77 height 23
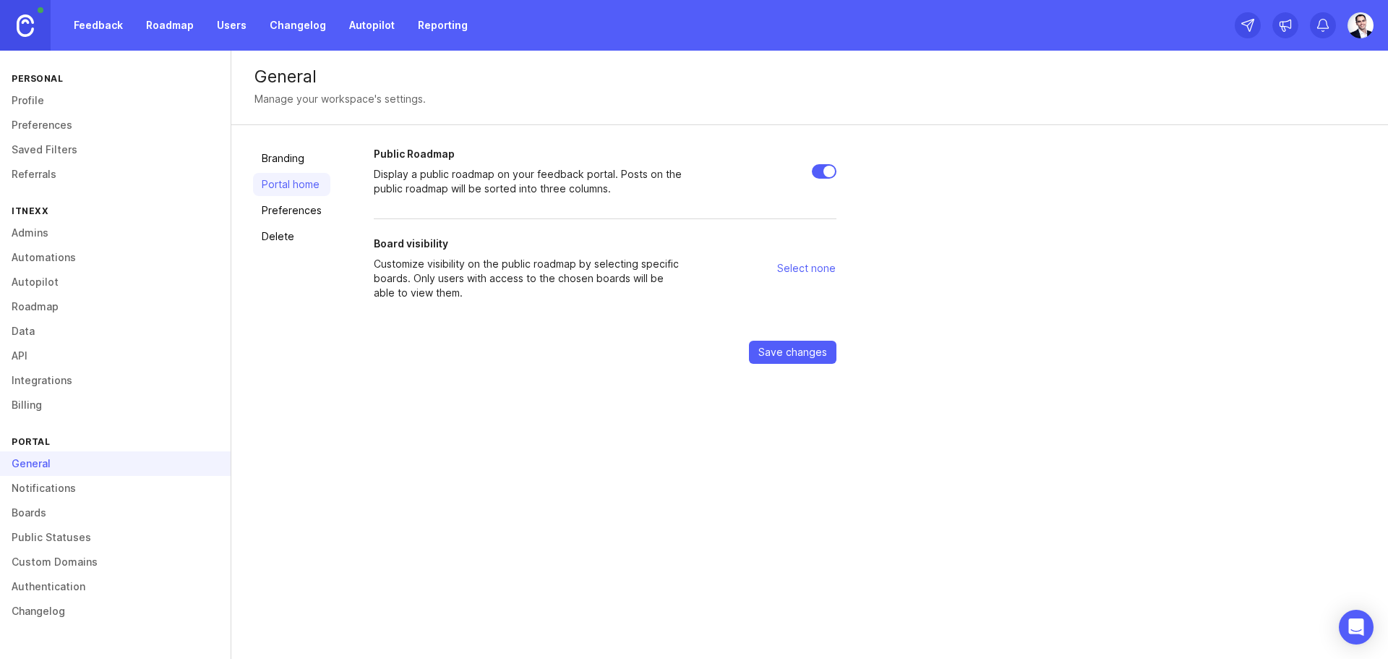
click at [293, 210] on link "Preferences" at bounding box center [291, 210] width 77 height 23
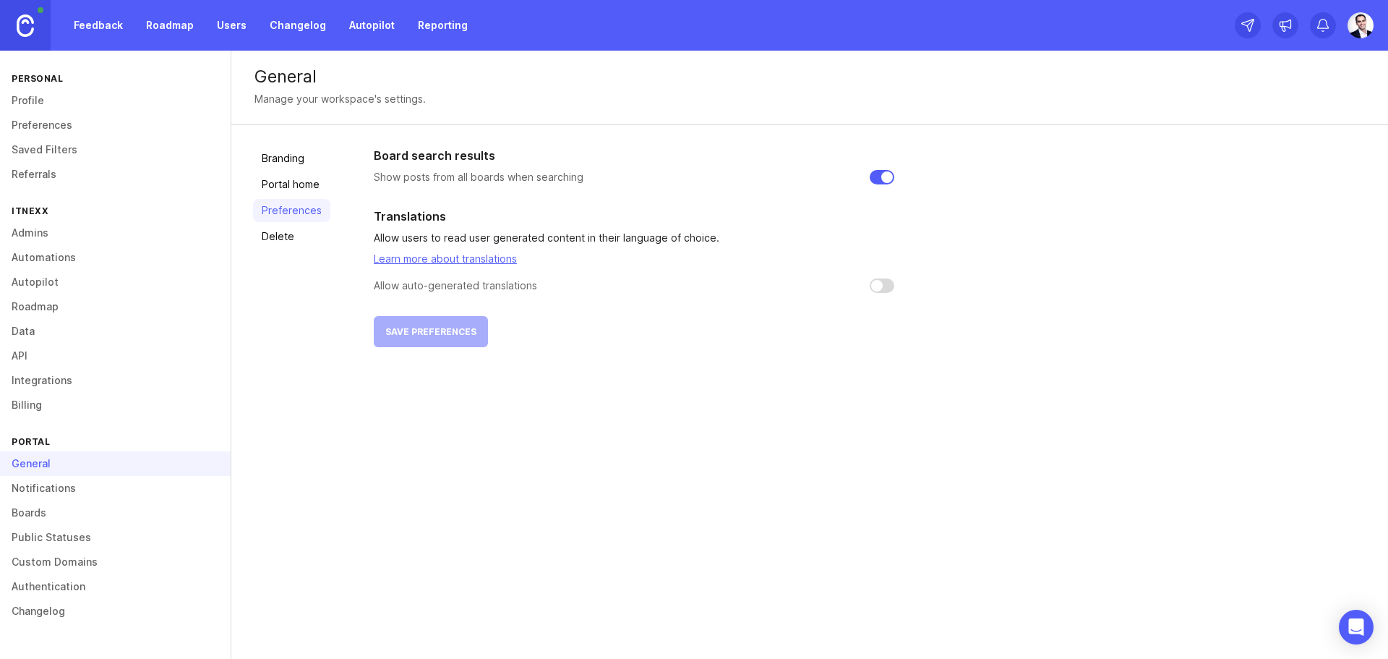
click at [37, 484] on link "Notifications" at bounding box center [115, 488] width 231 height 25
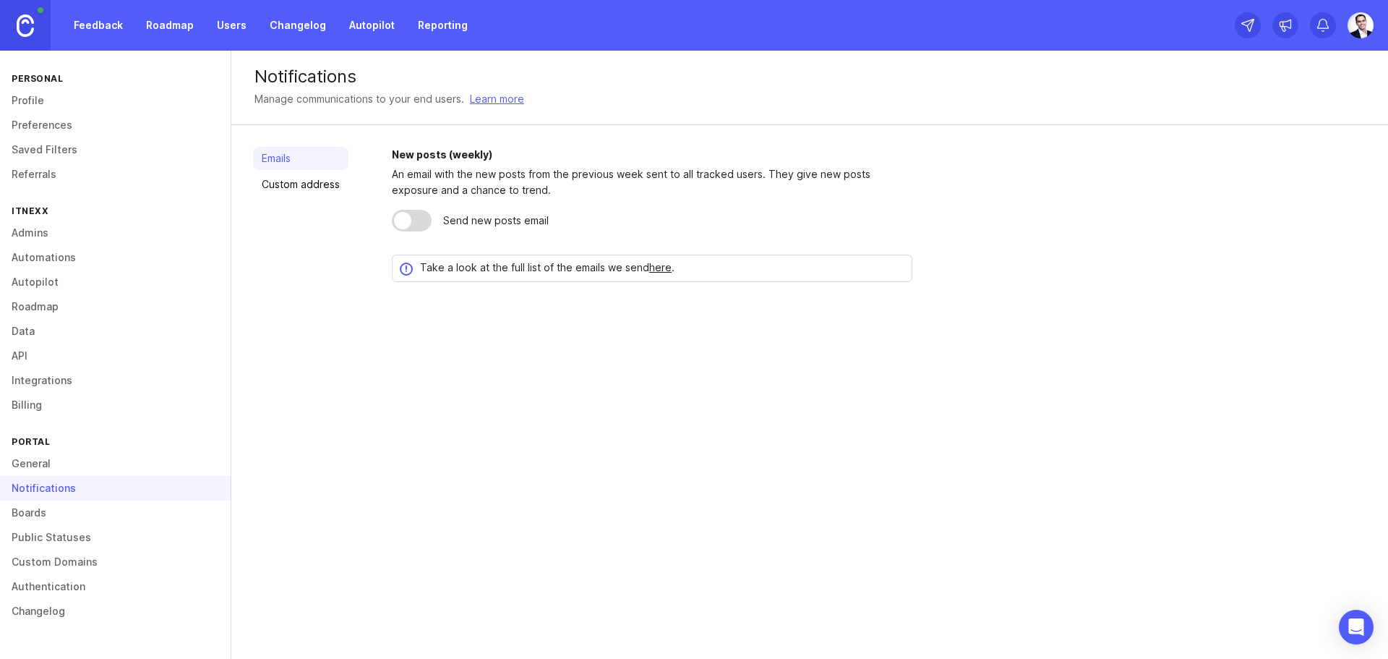
click at [56, 511] on link "Boards" at bounding box center [115, 512] width 231 height 25
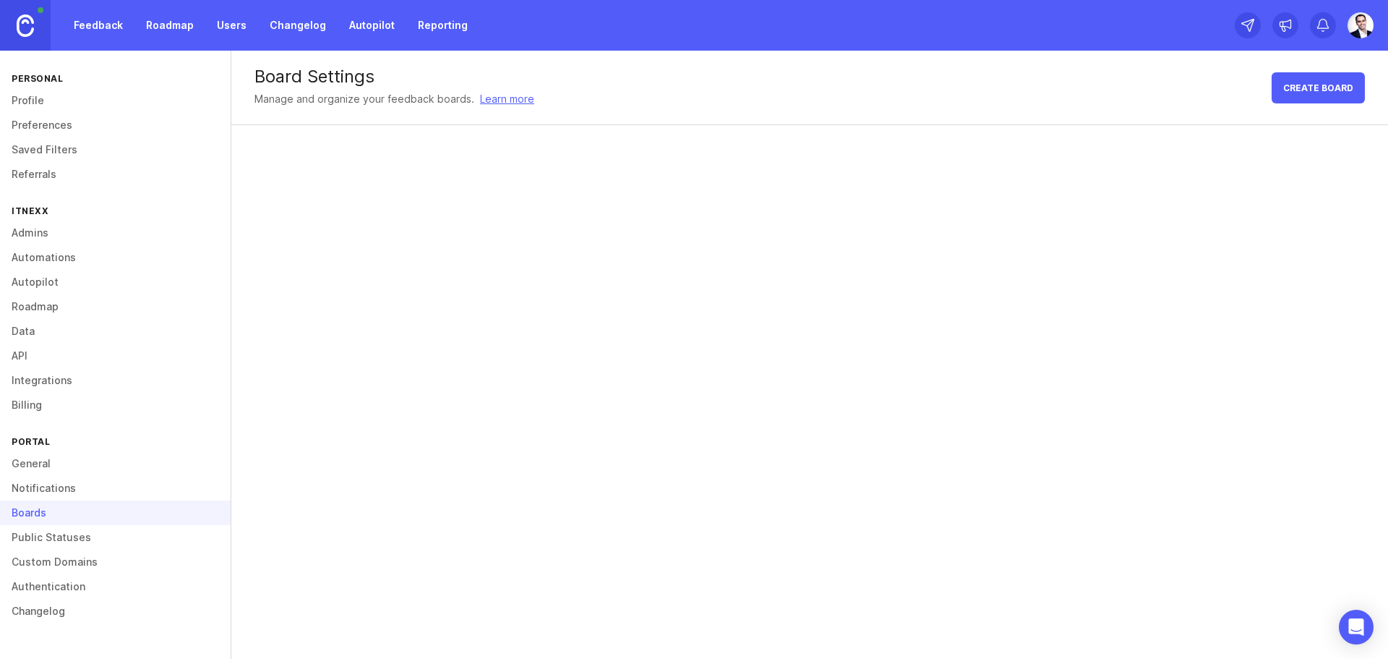
click at [47, 533] on link "Public Statuses" at bounding box center [115, 537] width 231 height 25
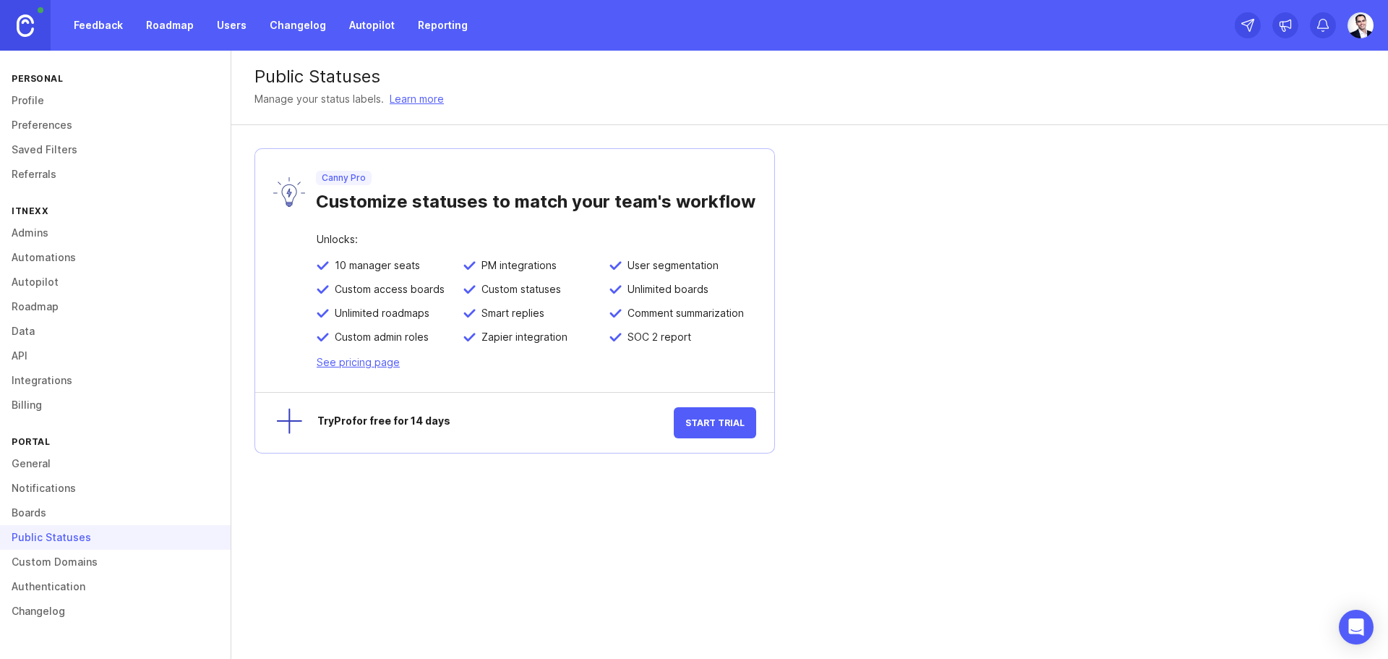
click at [53, 554] on link "Custom Domains" at bounding box center [115, 561] width 231 height 25
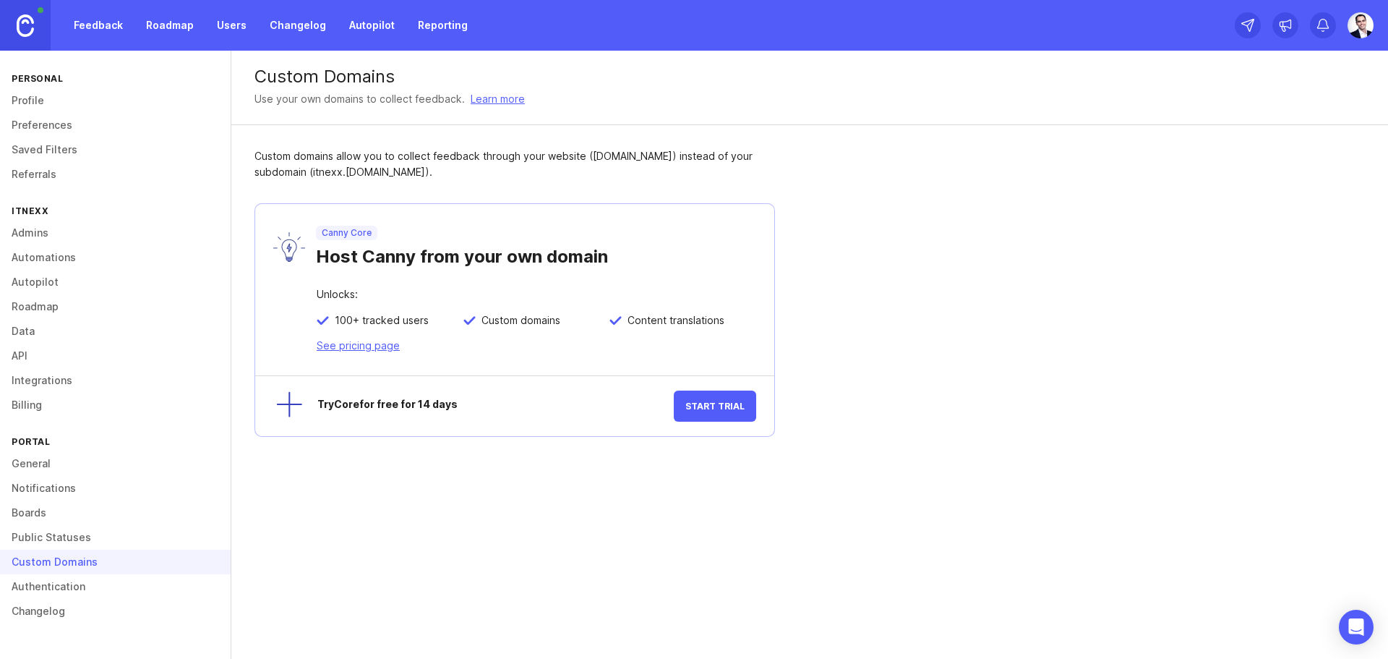
click at [51, 583] on link "Authentication" at bounding box center [115, 586] width 231 height 25
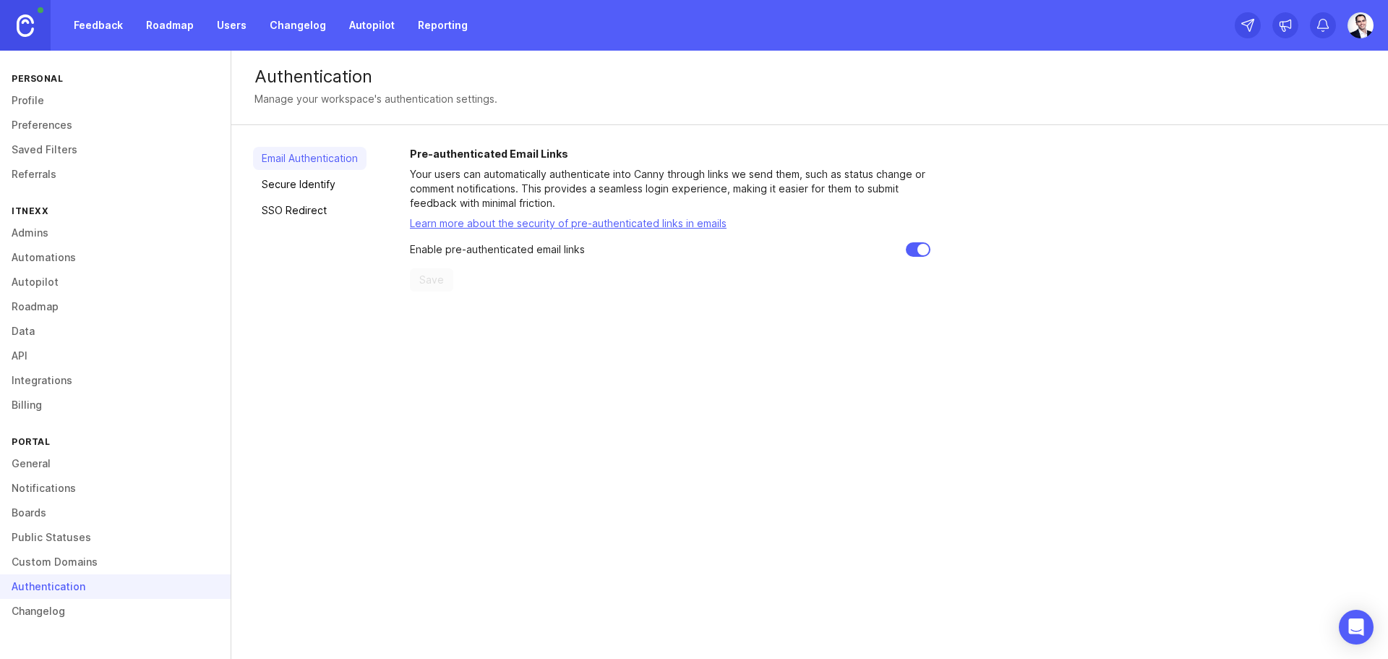
click at [312, 177] on link "Secure Identify" at bounding box center [309, 184] width 113 height 23
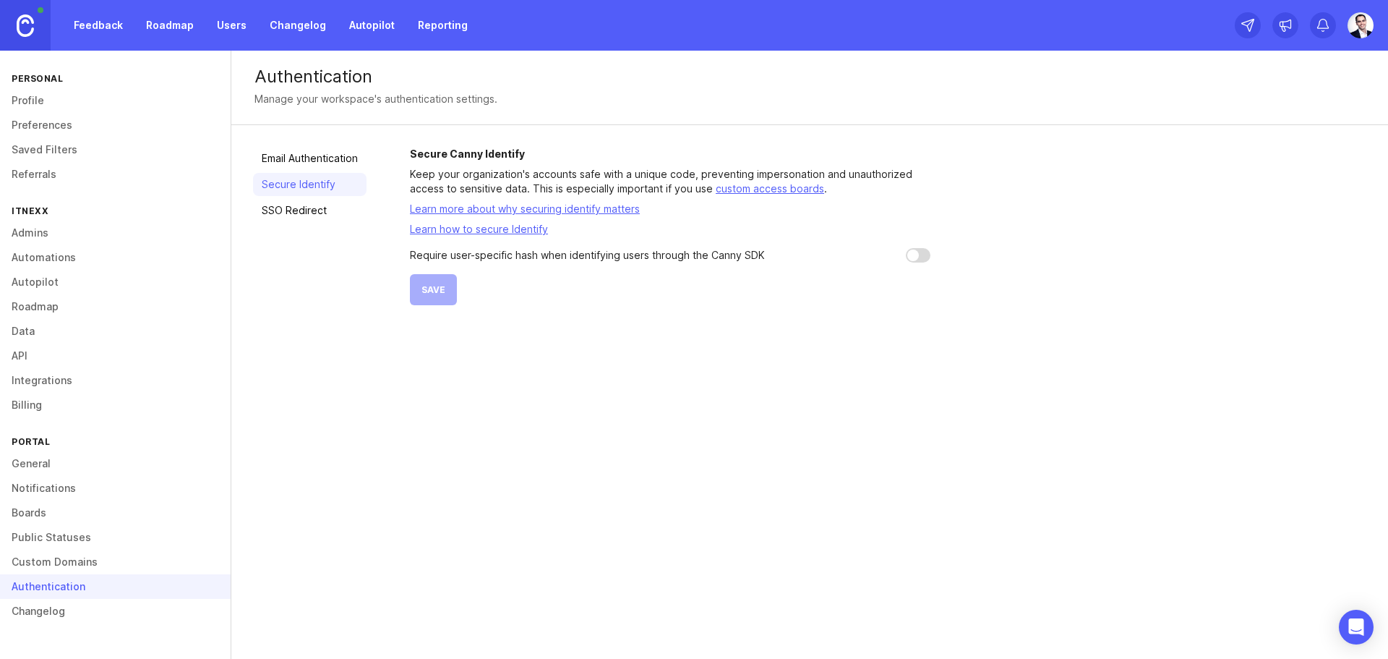
click at [39, 510] on link "Boards" at bounding box center [115, 512] width 231 height 25
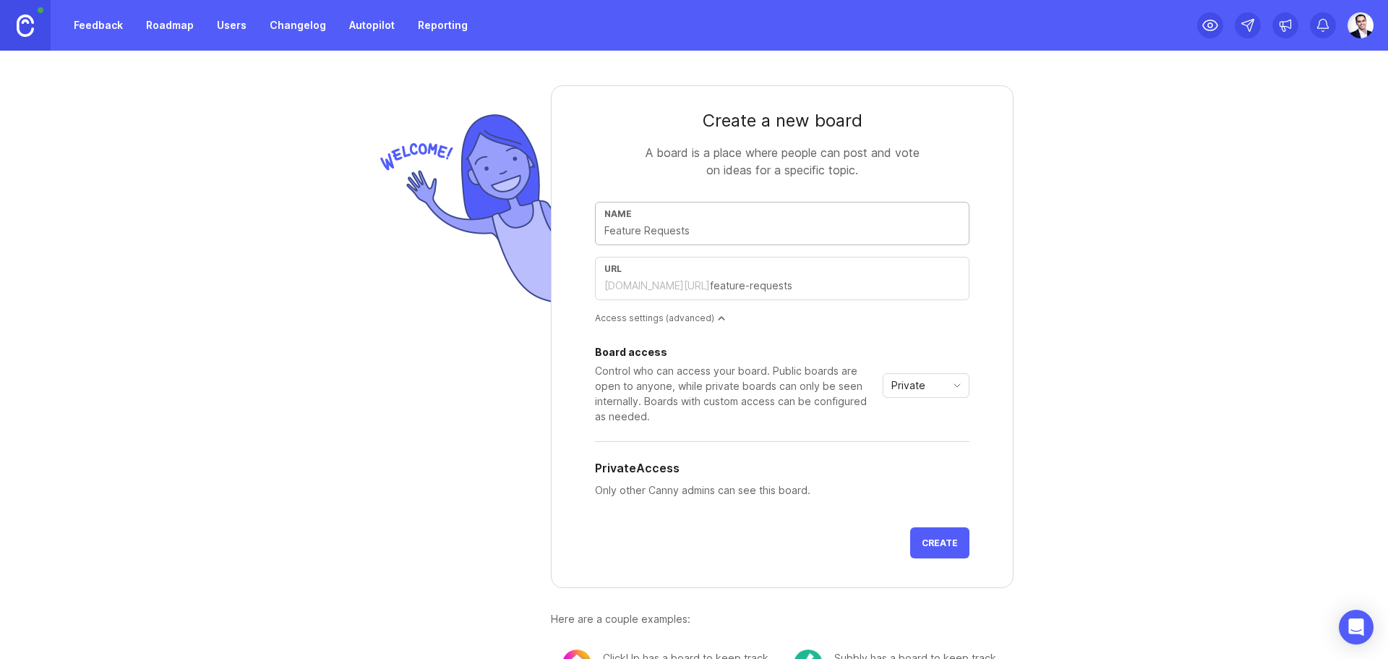
click at [679, 220] on div "Name" at bounding box center [782, 223] width 374 height 43
click at [632, 284] on div "itnexx.canny.io/" at bounding box center [657, 285] width 106 height 14
click at [897, 390] on span "Private" at bounding box center [908, 385] width 34 height 16
click at [903, 443] on span "Public" at bounding box center [902, 437] width 29 height 16
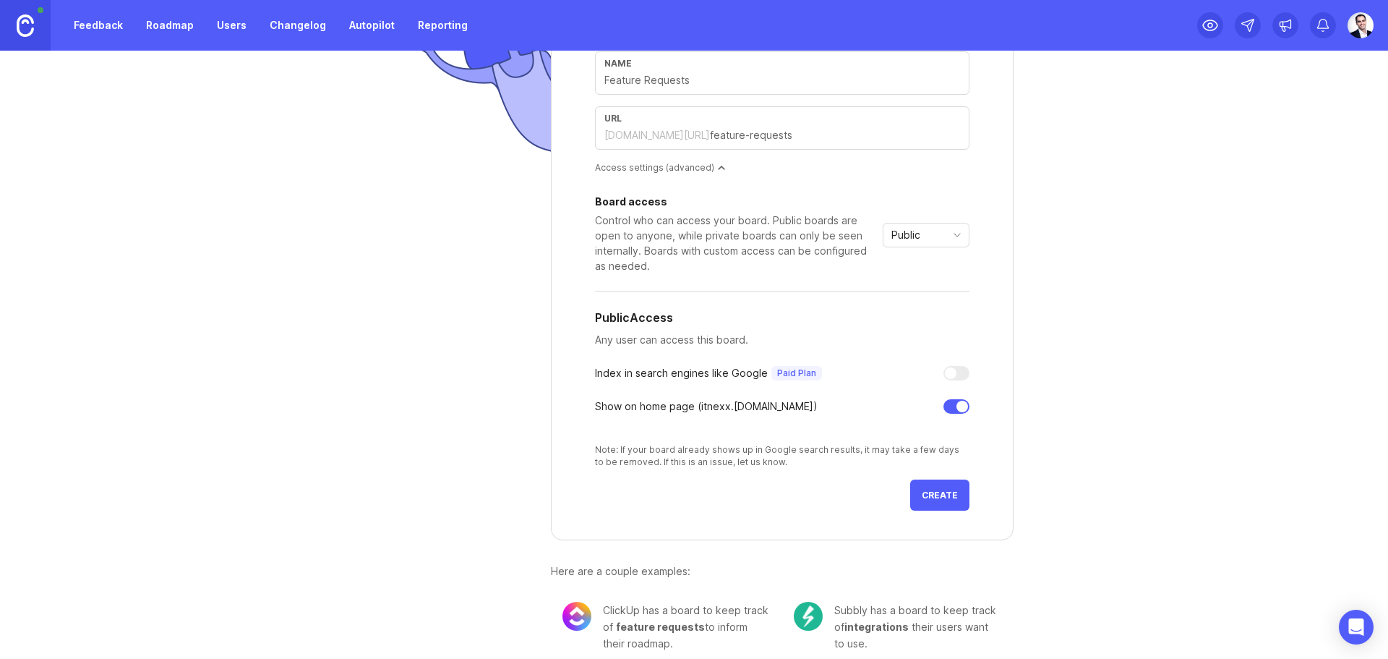
scroll to position [166, 0]
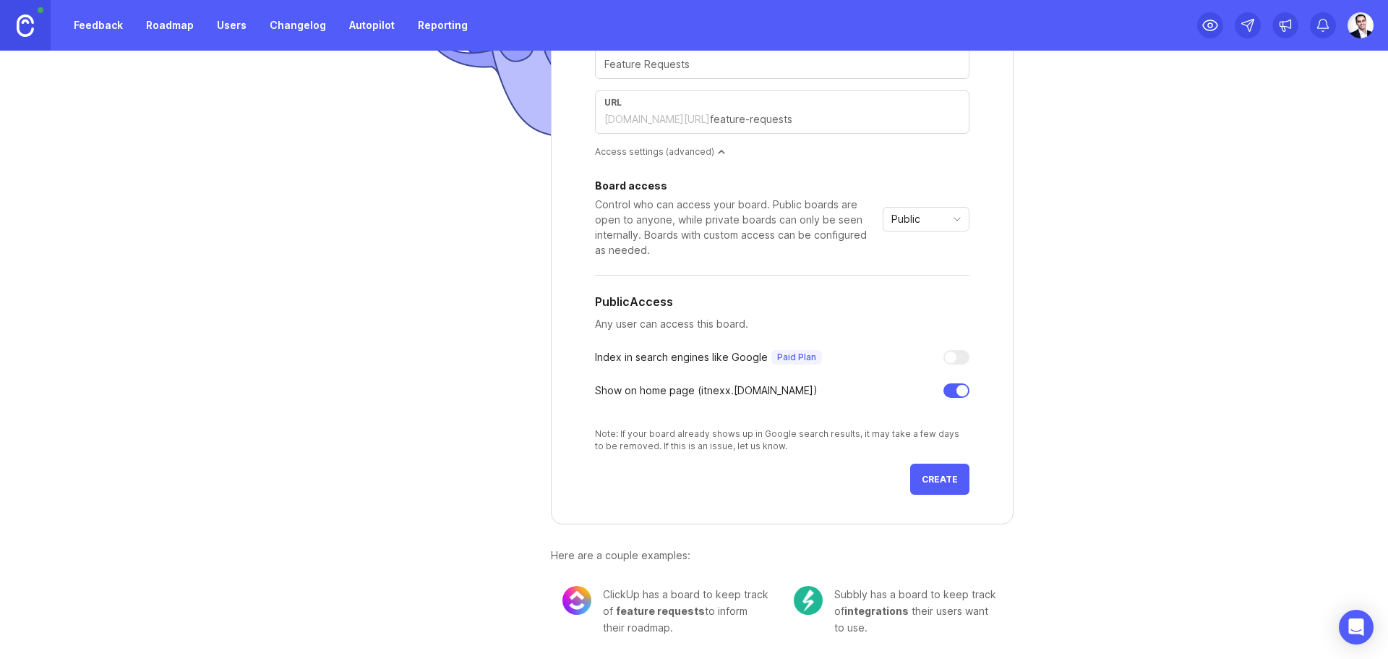
click at [925, 485] on button "Create" at bounding box center [939, 478] width 59 height 31
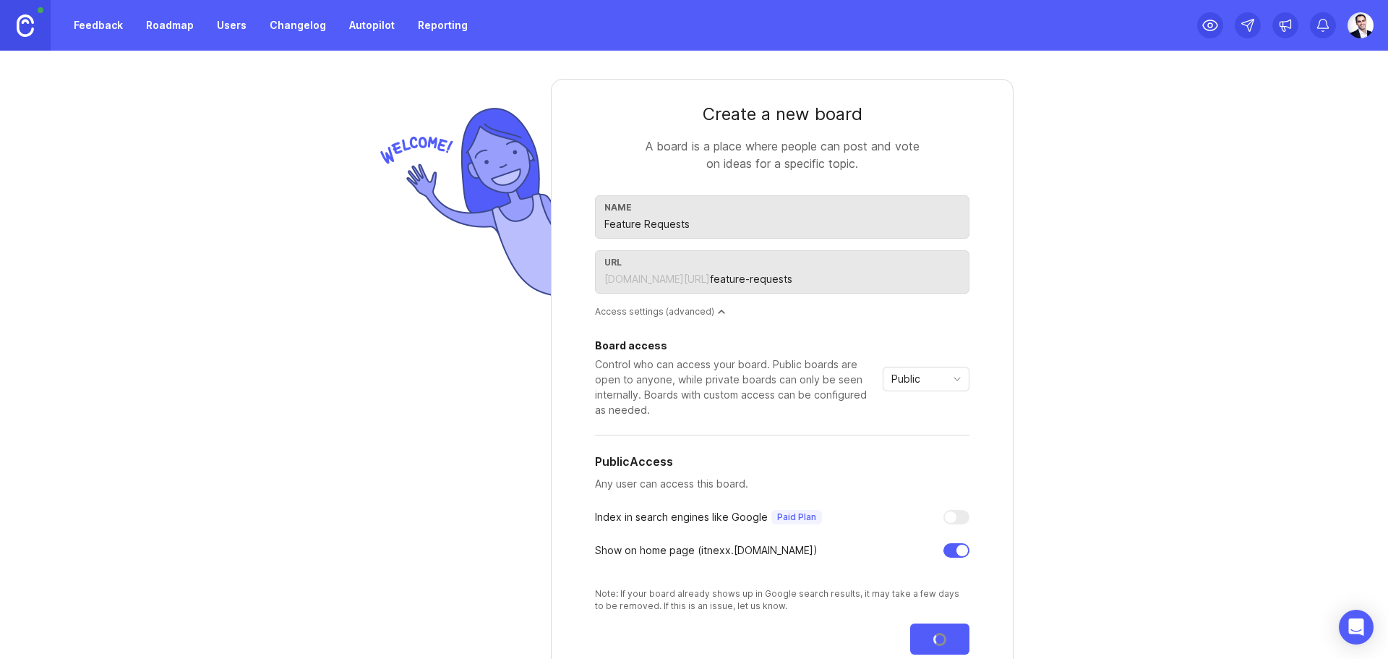
scroll to position [0, 0]
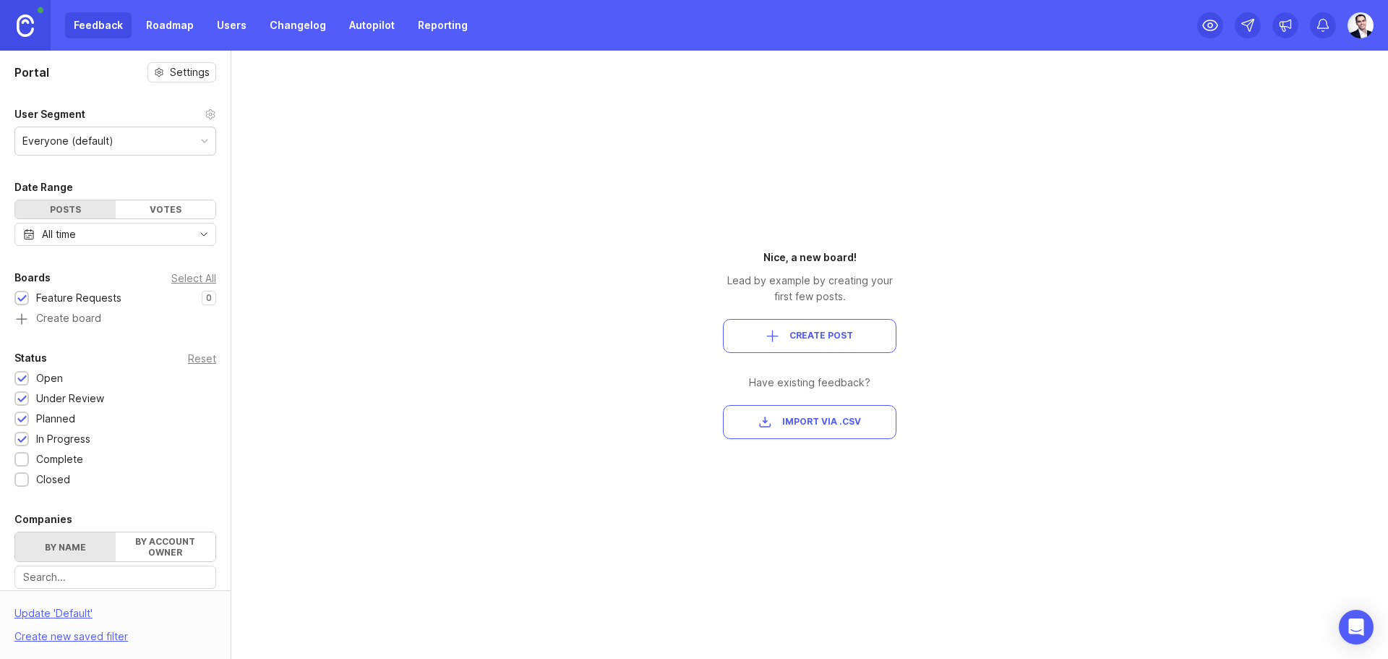
click at [103, 144] on div "Everyone (default)" at bounding box center [67, 141] width 91 height 16
click at [61, 461] on div "Complete" at bounding box center [59, 459] width 47 height 16
click at [62, 483] on div "Closed" at bounding box center [53, 479] width 34 height 16
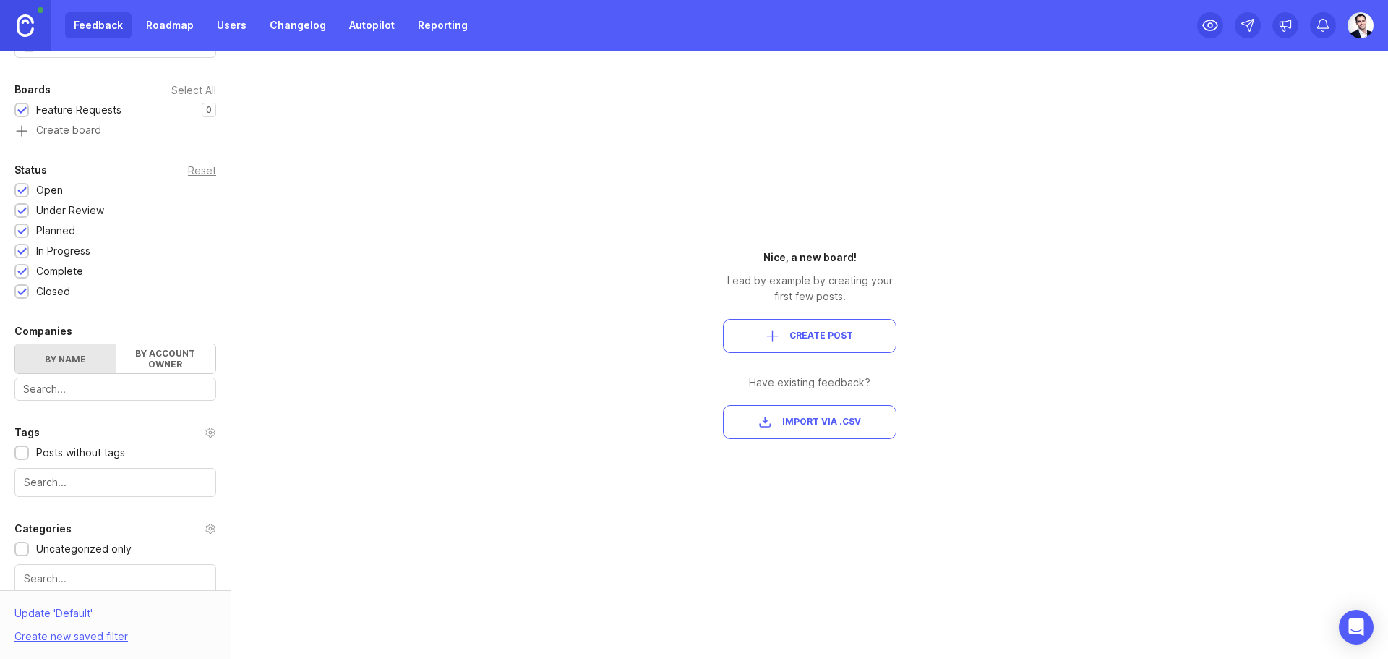
scroll to position [241, 0]
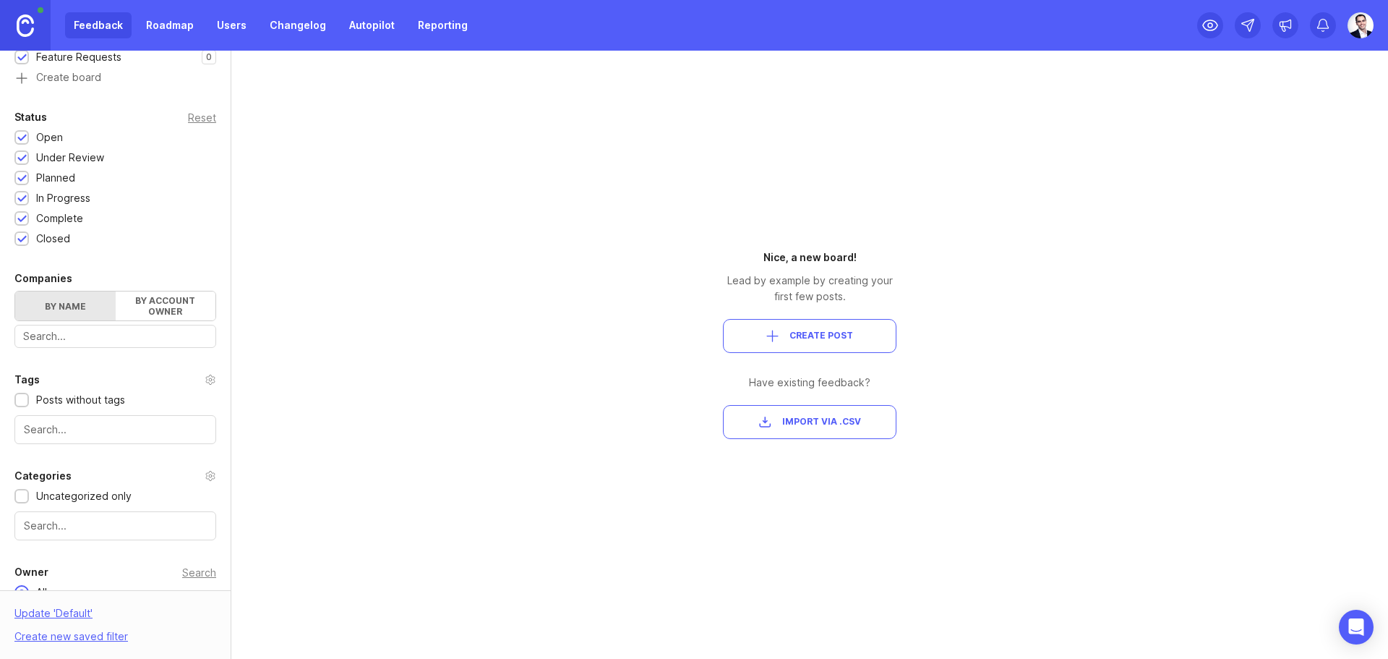
click at [64, 309] on label "By name" at bounding box center [65, 305] width 100 height 29
click at [15, 291] on input "By name" at bounding box center [15, 291] width 0 height 0
click at [166, 305] on label "By account owner" at bounding box center [166, 305] width 100 height 29
click at [15, 291] on input "By account owner" at bounding box center [15, 291] width 0 height 0
click at [75, 304] on label "By name" at bounding box center [65, 305] width 100 height 29
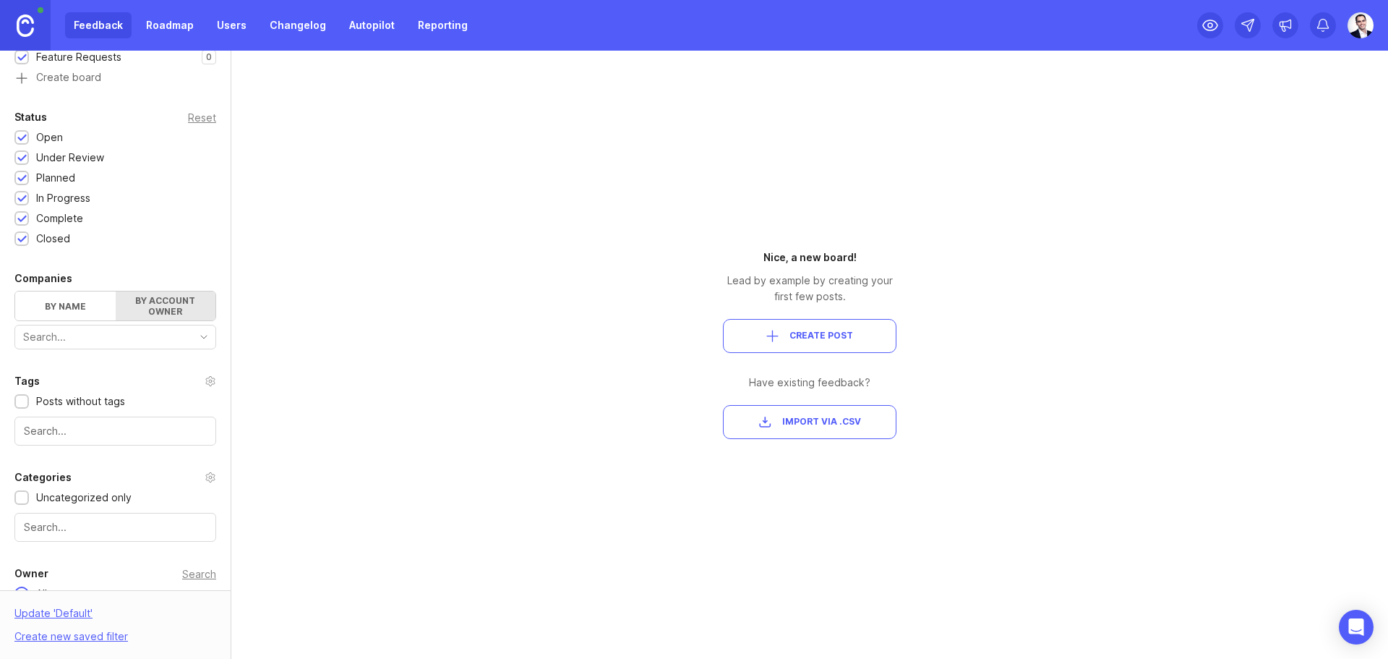
click at [15, 291] on input "By name" at bounding box center [15, 291] width 0 height 0
click at [95, 399] on div "Posts without tags" at bounding box center [80, 400] width 89 height 16
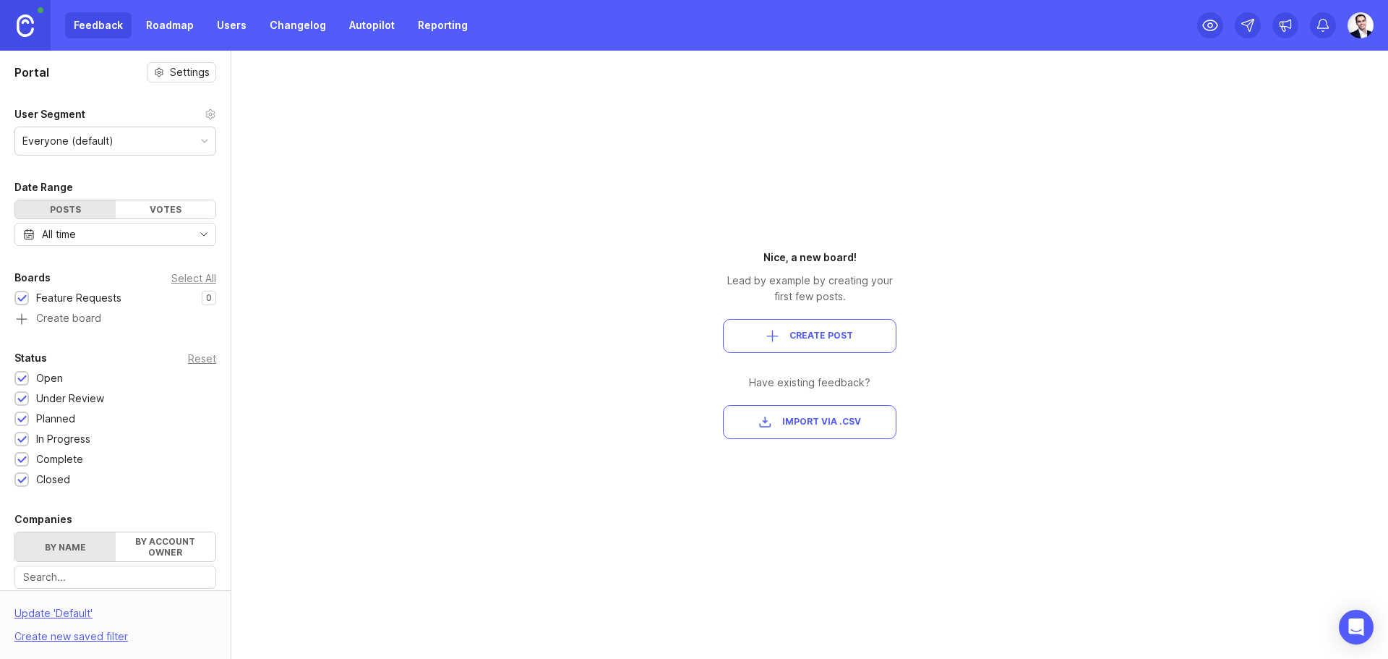
click at [176, 31] on link "Roadmap" at bounding box center [169, 25] width 65 height 26
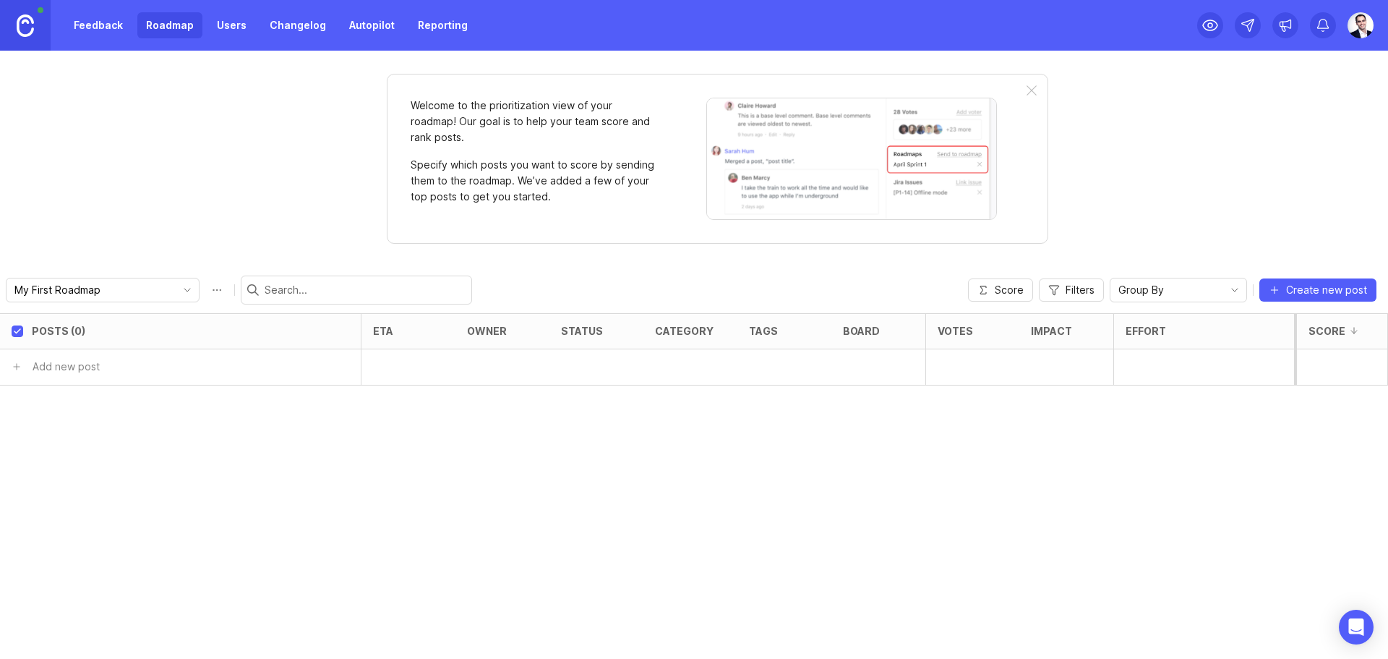
click at [239, 27] on link "Users" at bounding box center [231, 25] width 47 height 26
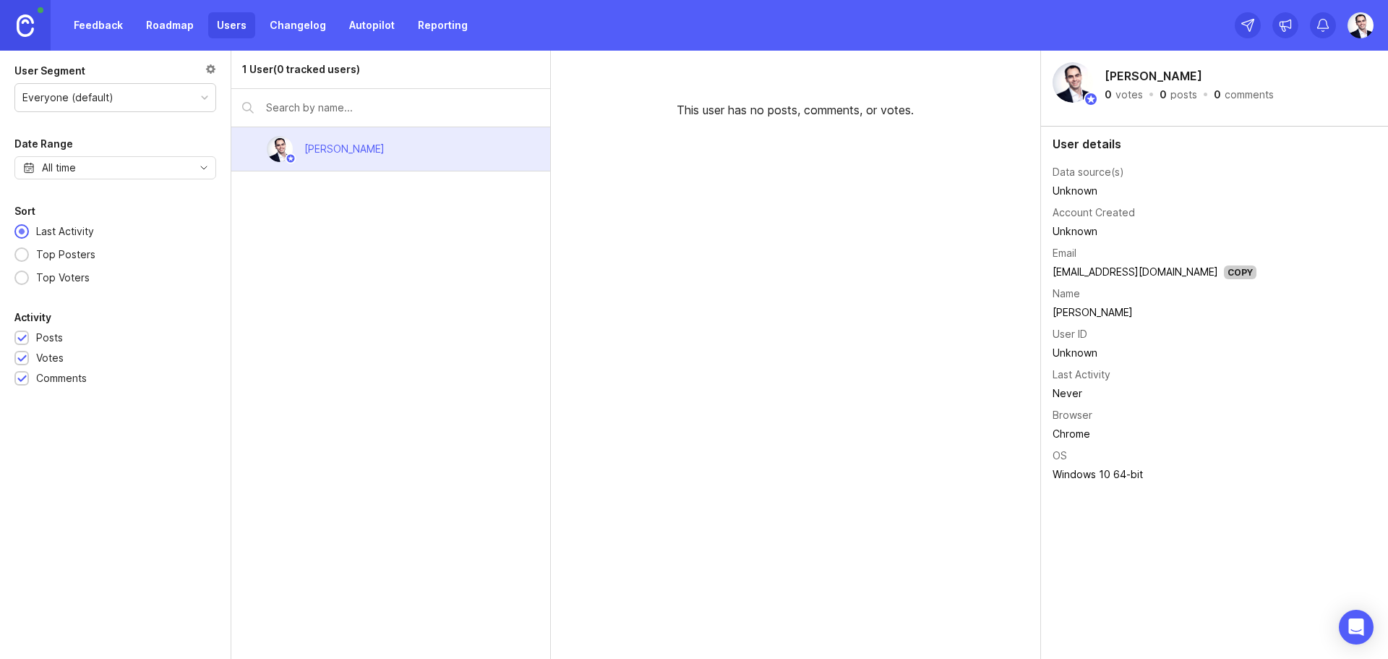
click at [346, 32] on link "Autopilot" at bounding box center [371, 25] width 63 height 26
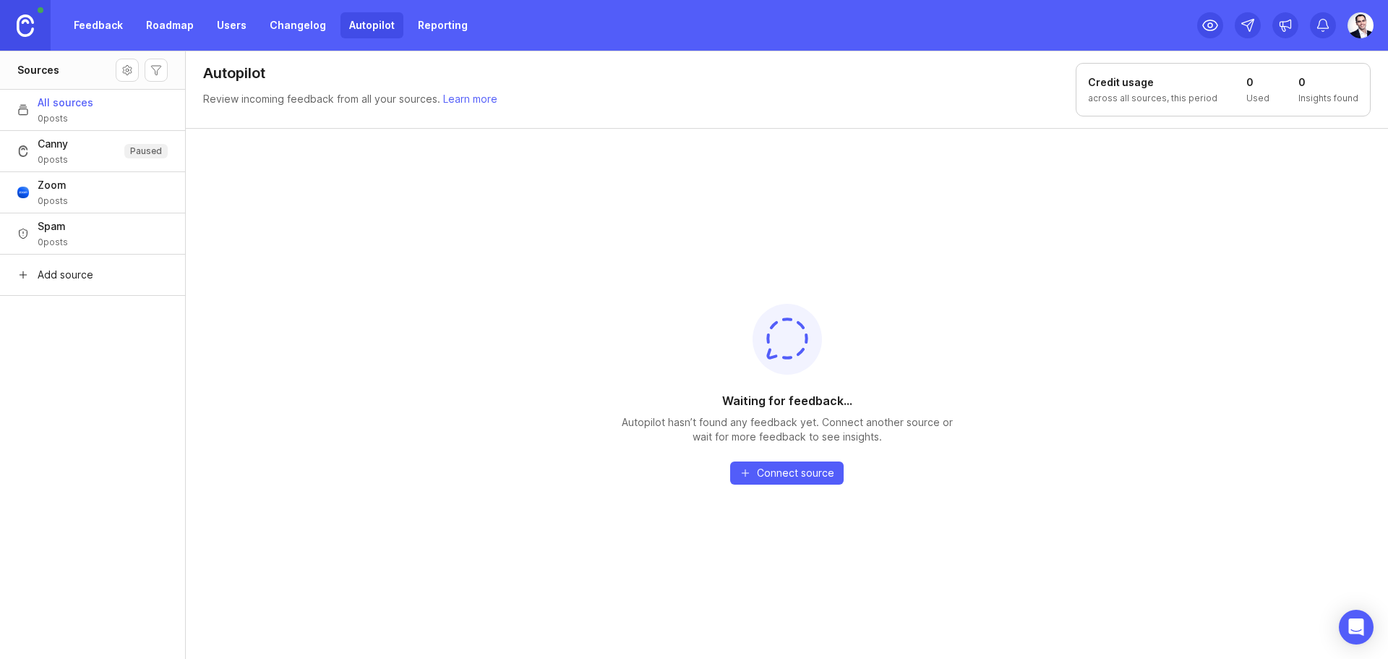
click at [419, 28] on link "Reporting" at bounding box center [442, 25] width 67 height 26
